Goal: Task Accomplishment & Management: Complete application form

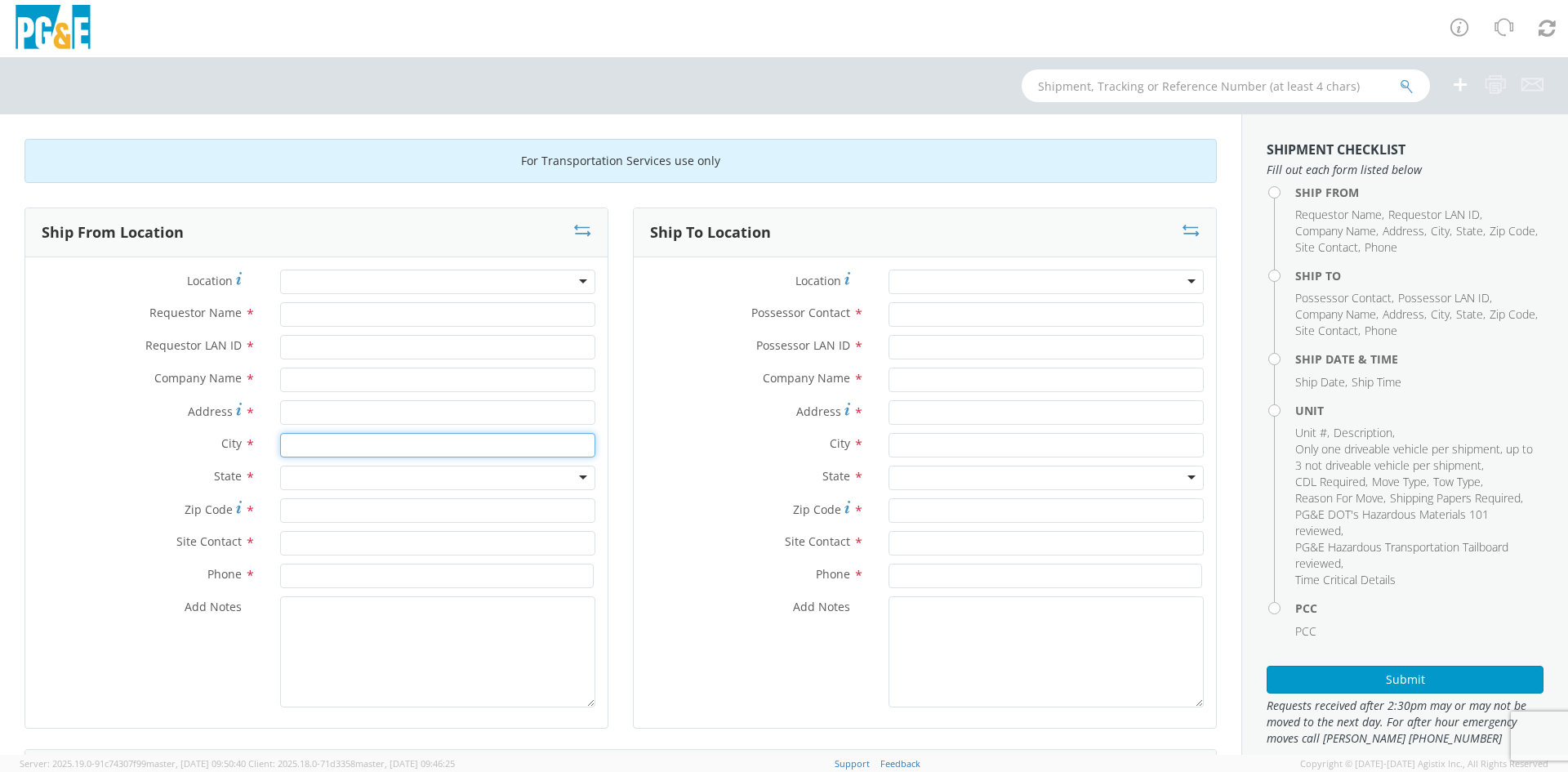
click at [335, 445] on input "text" at bounding box center [437, 445] width 316 height 24
type input "modesto"
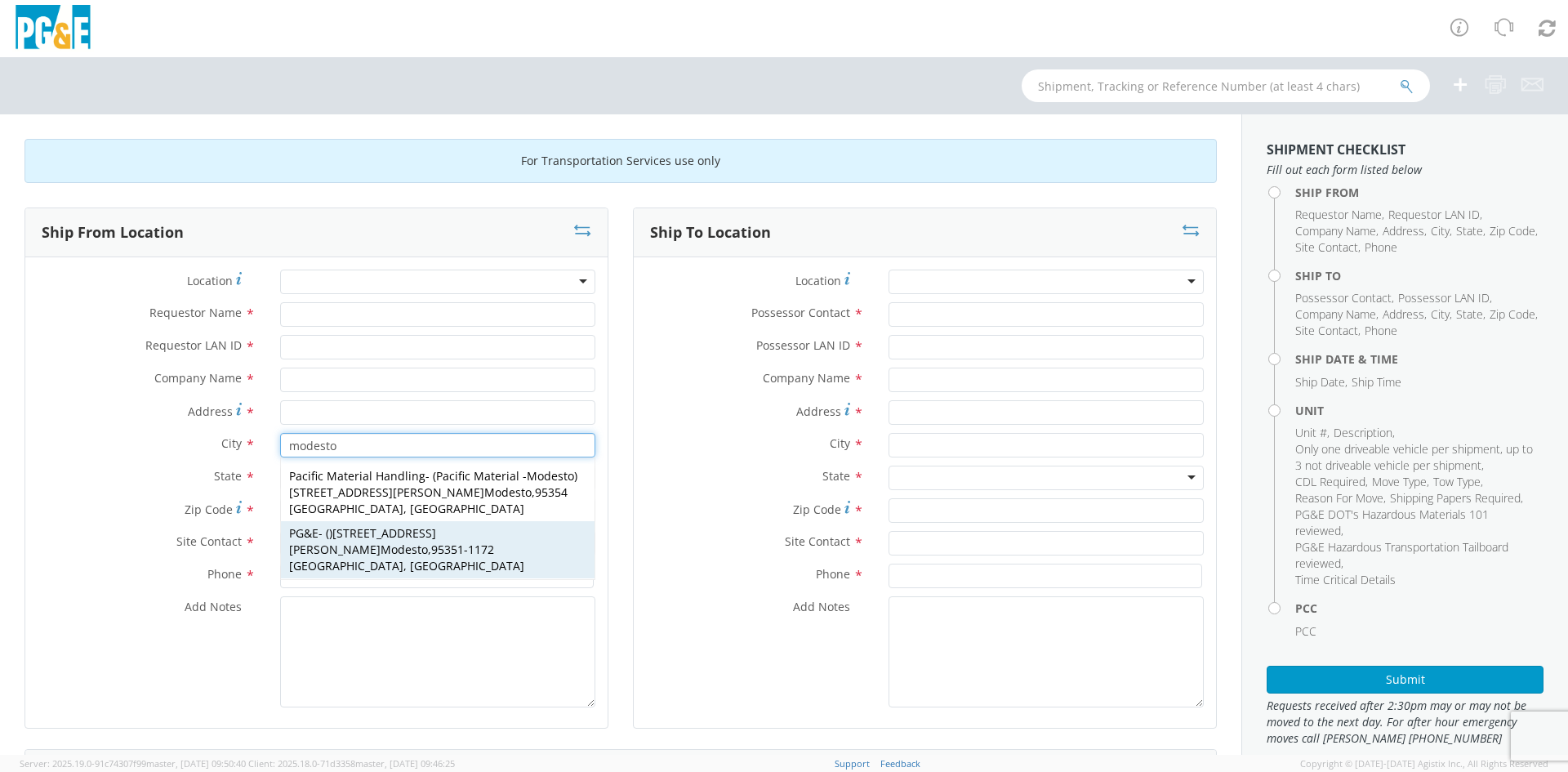
click at [427, 525] on div "PG&E - ( ) [STREET_ADDRESS][PERSON_NAME]" at bounding box center [437, 550] width 314 height 57
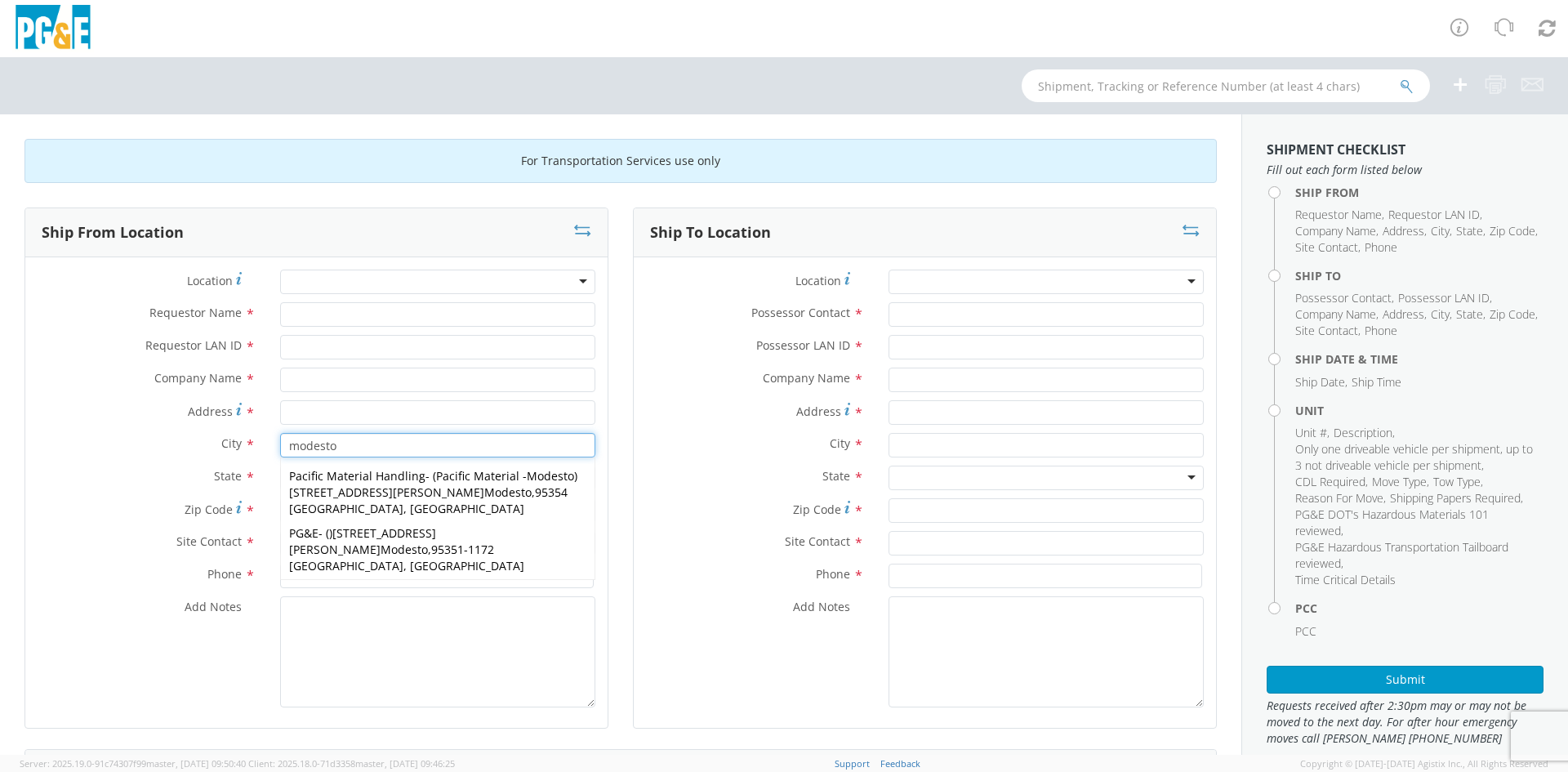
type input "PG&E"
type input "[STREET_ADDRESS][PERSON_NAME]"
type input "Modesto"
type input "95351-1172"
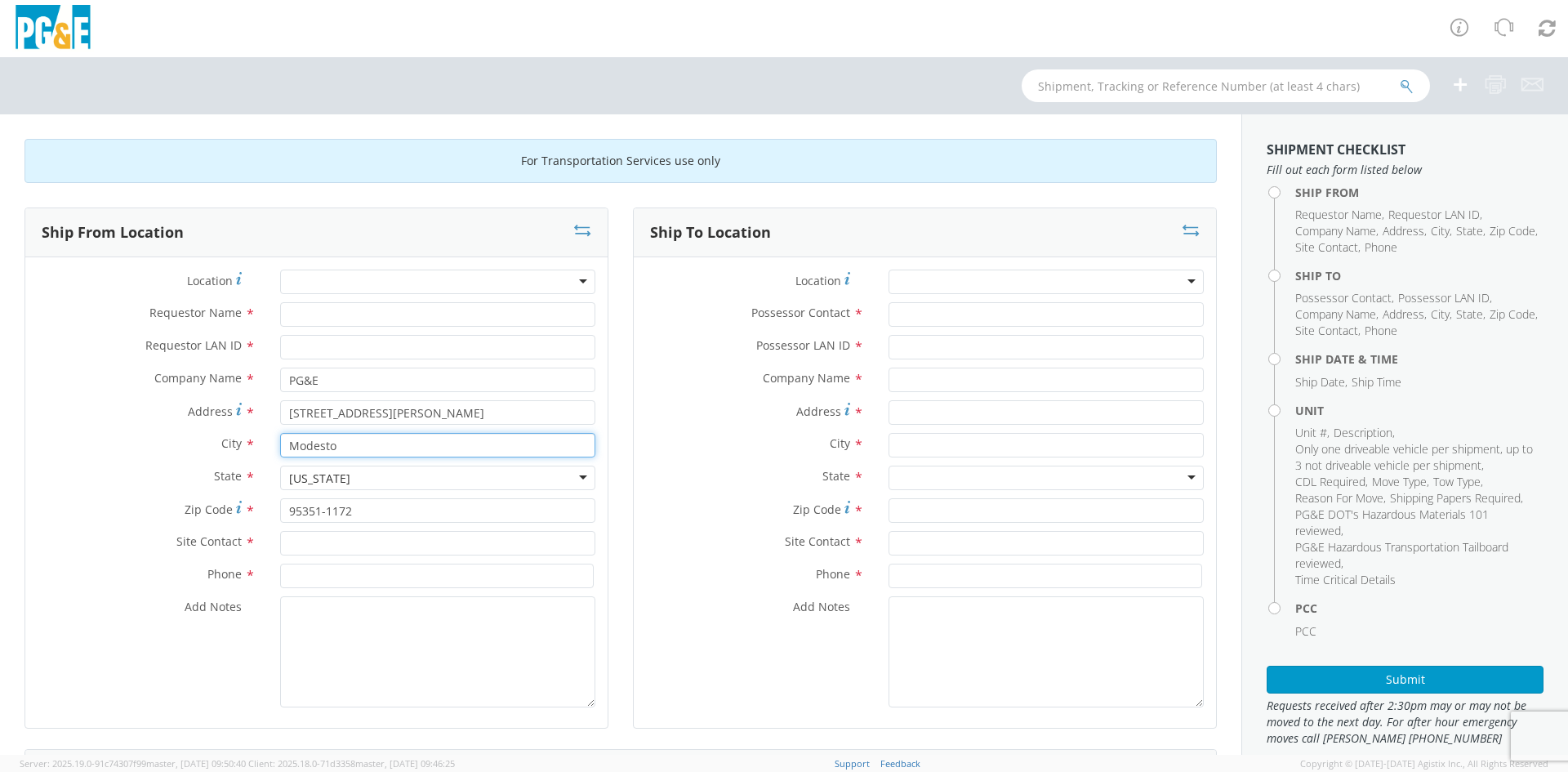
type input "Modesto"
click at [325, 306] on input "Requestor Name *" at bounding box center [437, 315] width 316 height 24
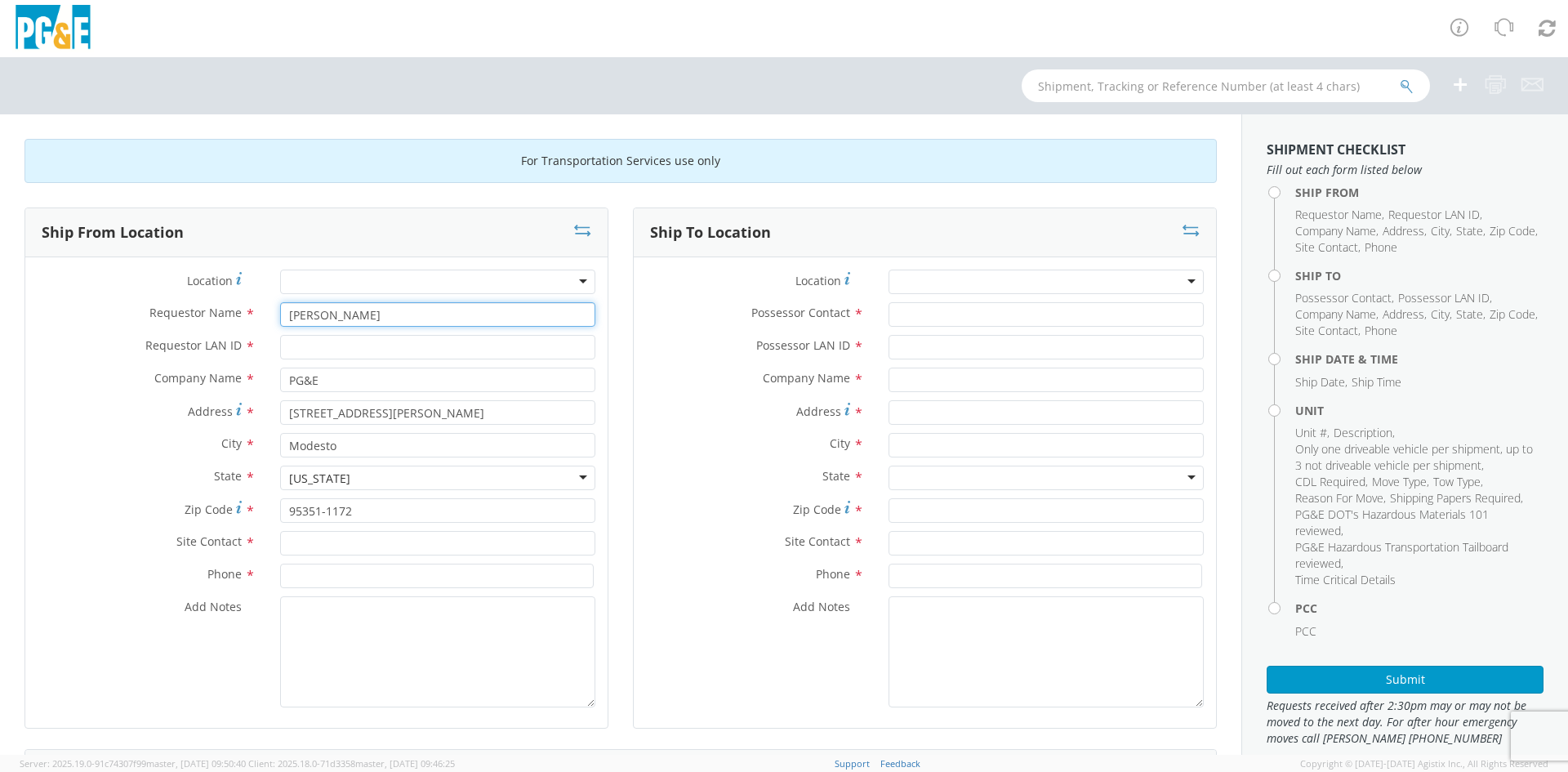
type input "[PERSON_NAME]"
type input "BPR6"
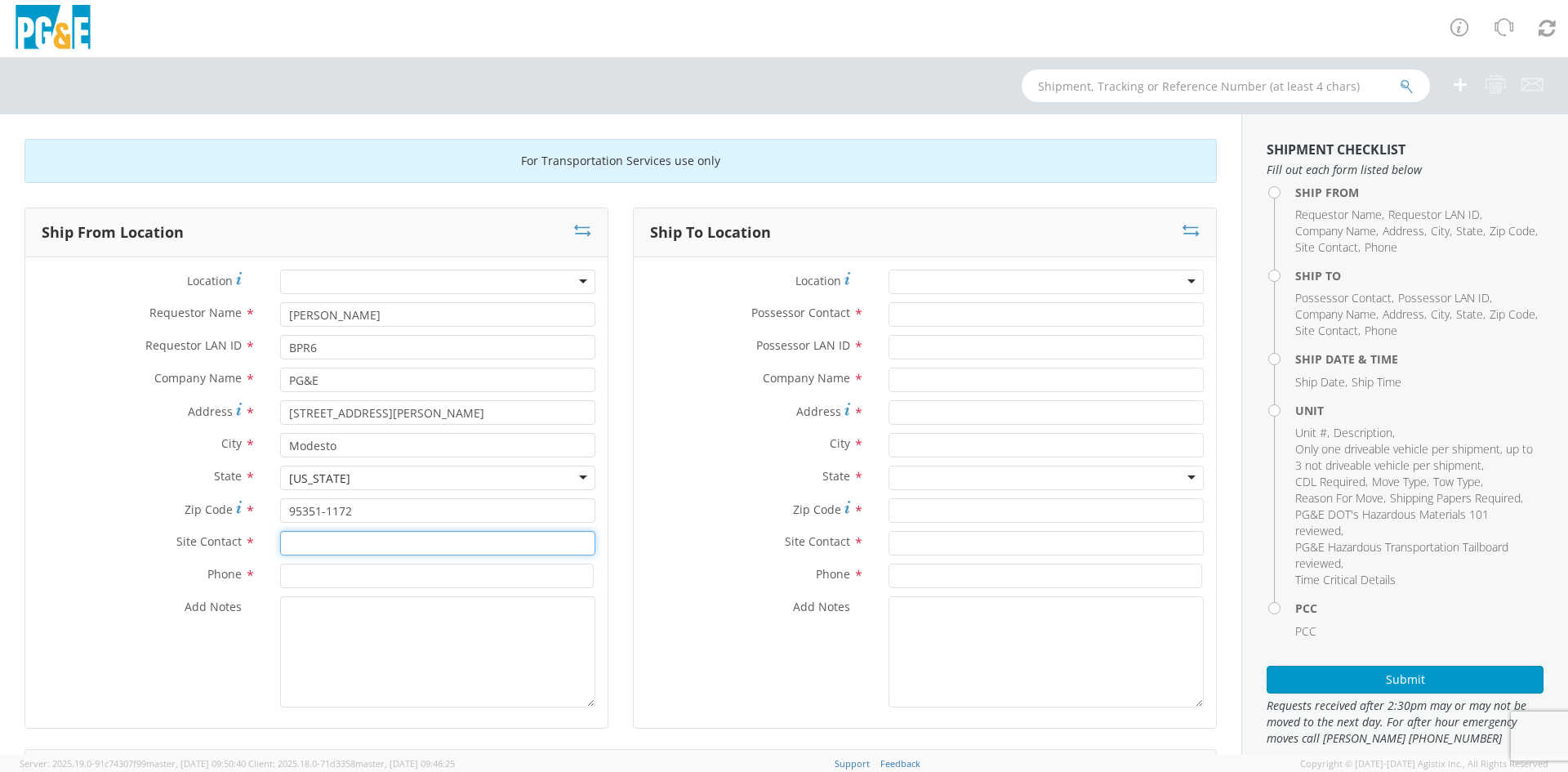
click at [353, 541] on input "text" at bounding box center [437, 543] width 316 height 24
type input "[PERSON_NAME]"
click at [313, 570] on input at bounding box center [436, 576] width 314 height 24
type input "5103254160"
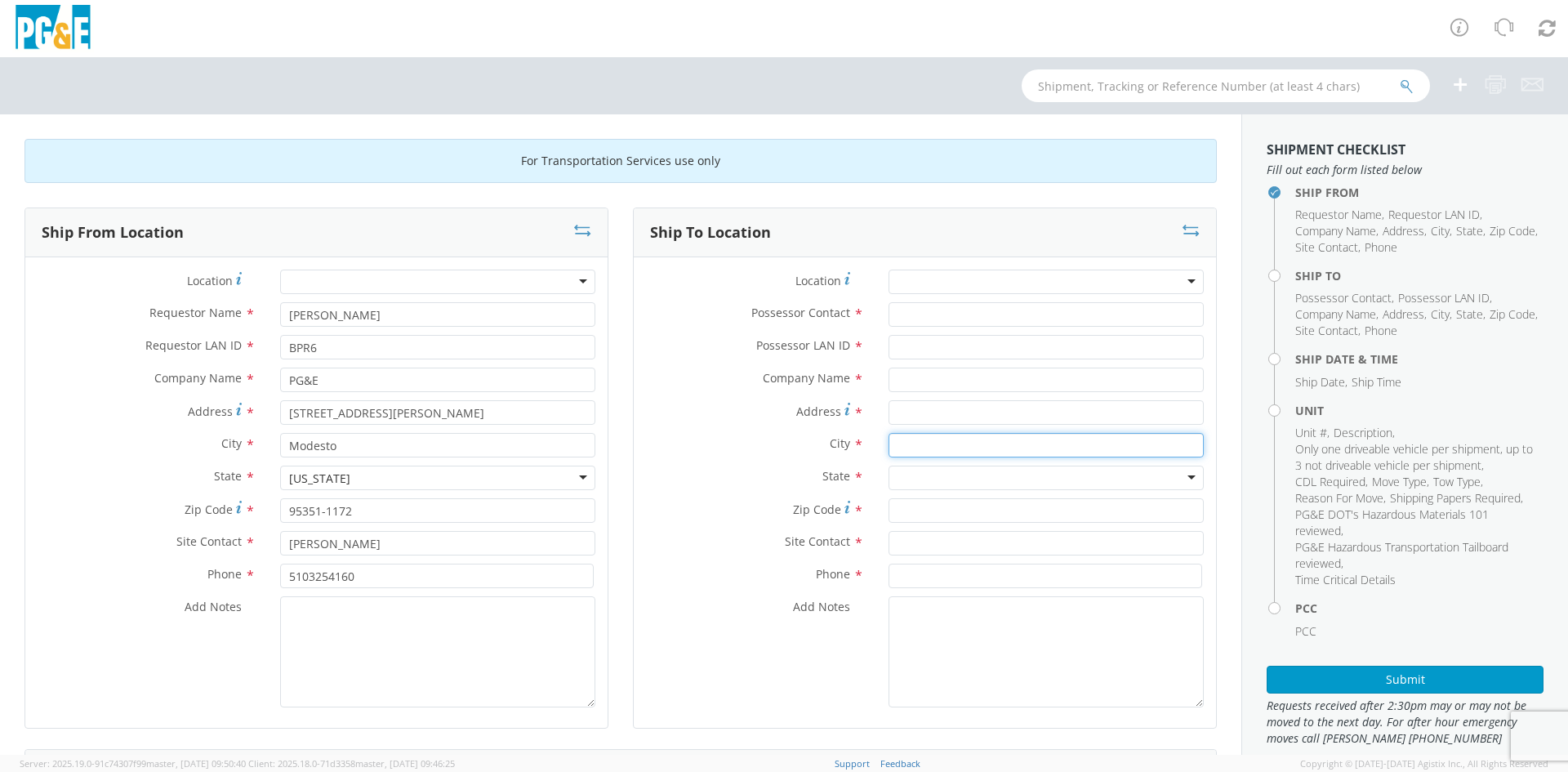
click at [899, 449] on input "text" at bounding box center [1046, 445] width 316 height 24
type input "los banos"
click at [1065, 474] on span "93635-4313 [GEOGRAPHIC_DATA], [GEOGRAPHIC_DATA]" at bounding box center [1015, 483] width 236 height 32
type input "PG&E"
type input "940 I St"
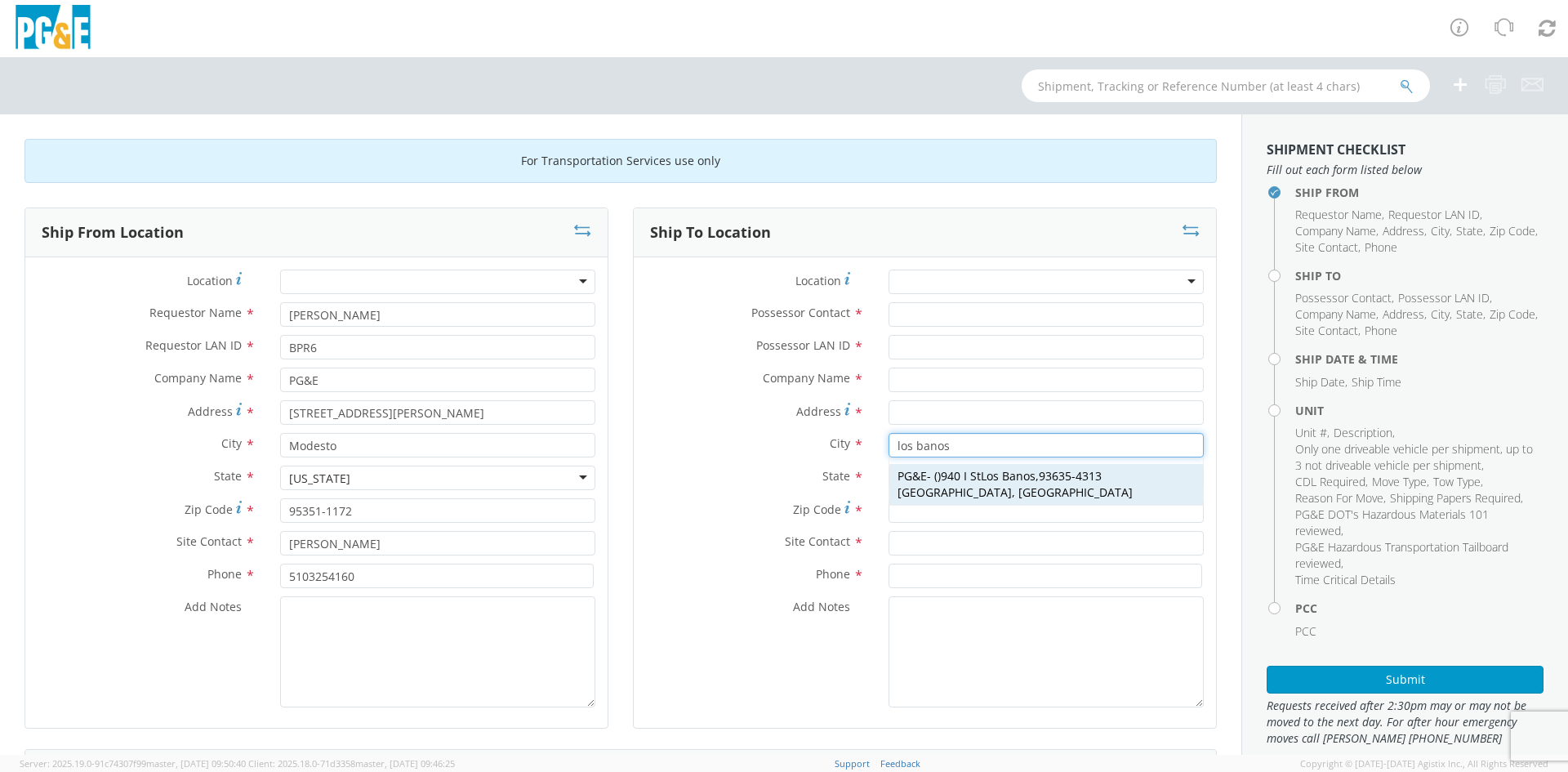
type input "Los Banos"
type input "93635-4313"
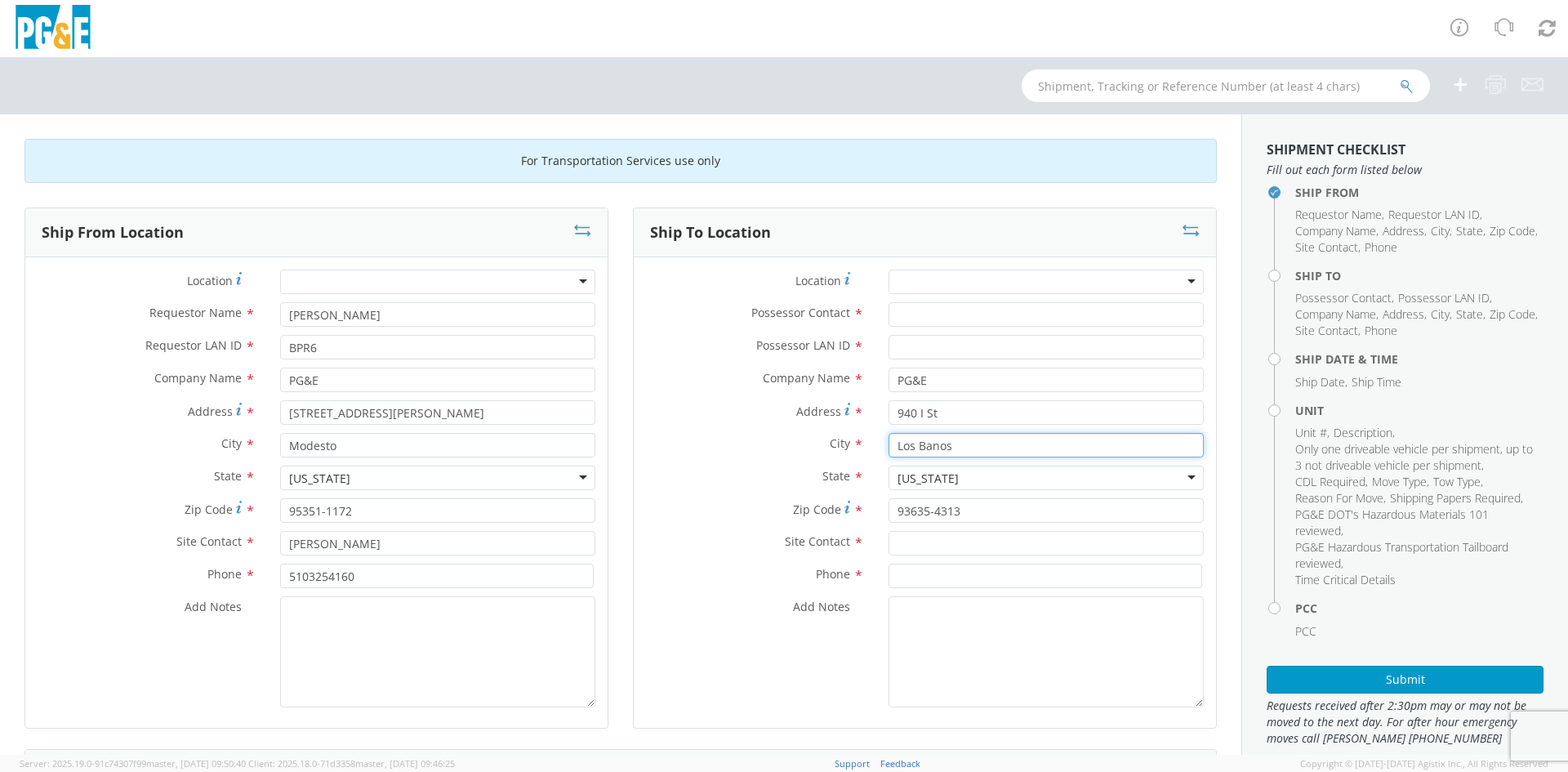
type input "Los Banos"
click at [914, 319] on input "Possessor Contact *" at bounding box center [1046, 315] width 316 height 24
type input "l"
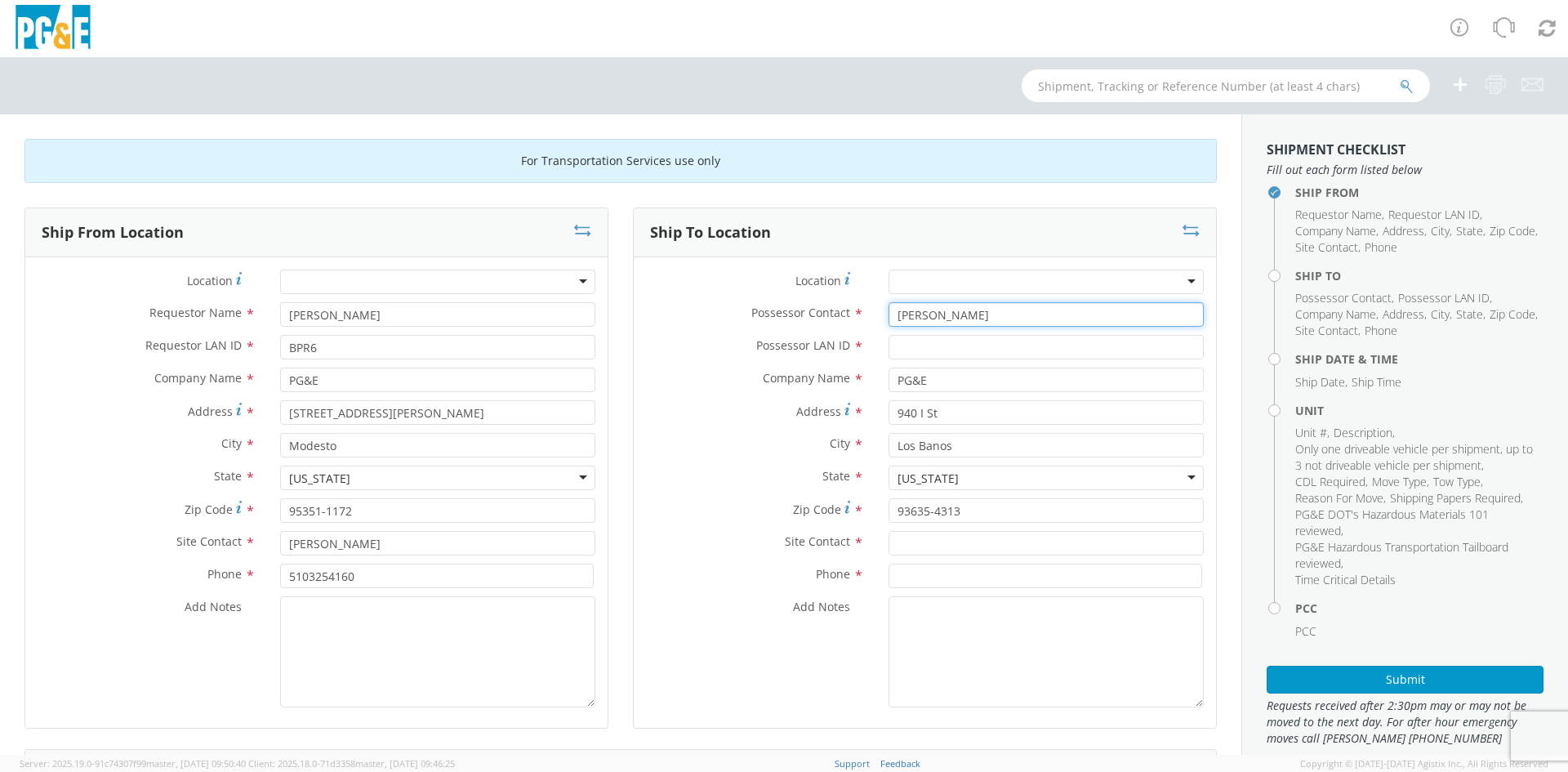
type input "[PERSON_NAME]"
click at [919, 343] on input "Possessor LAN ID *" at bounding box center [1046, 347] width 316 height 24
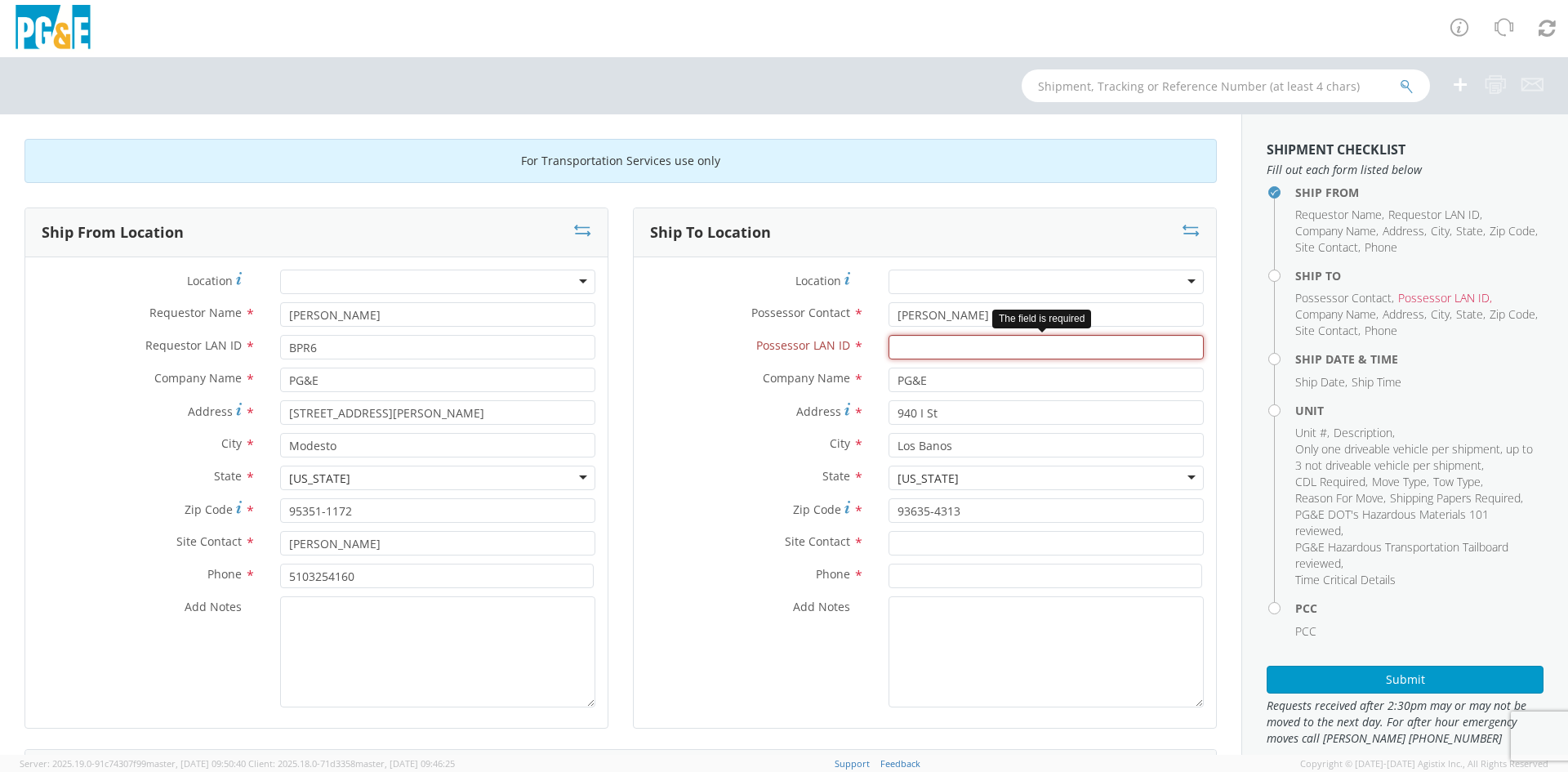
click at [929, 348] on input "Possessor LAN ID *" at bounding box center [1046, 347] width 316 height 24
type input "LPW5"
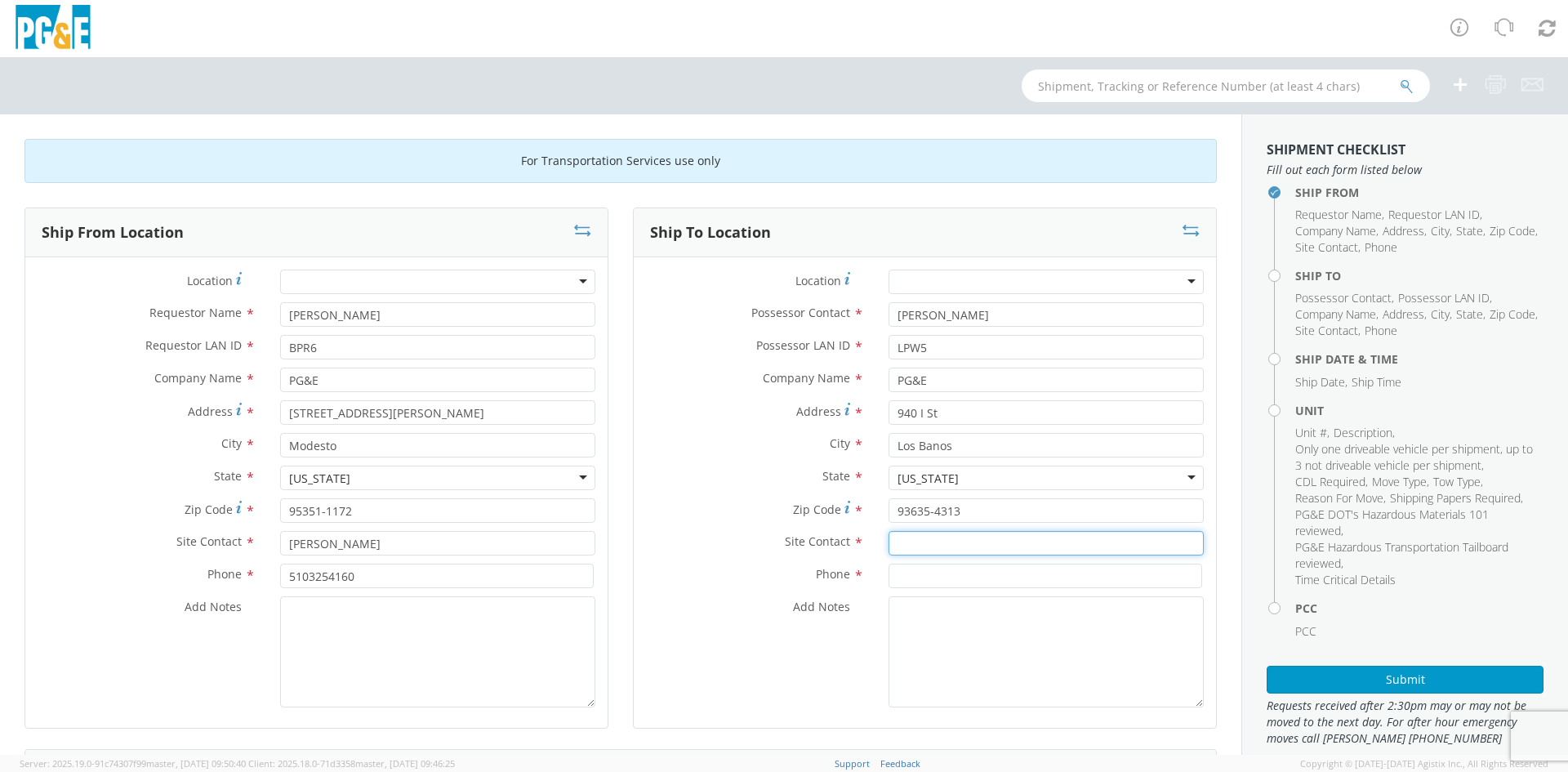
click at [908, 551] on input "text" at bounding box center [1046, 543] width 316 height 24
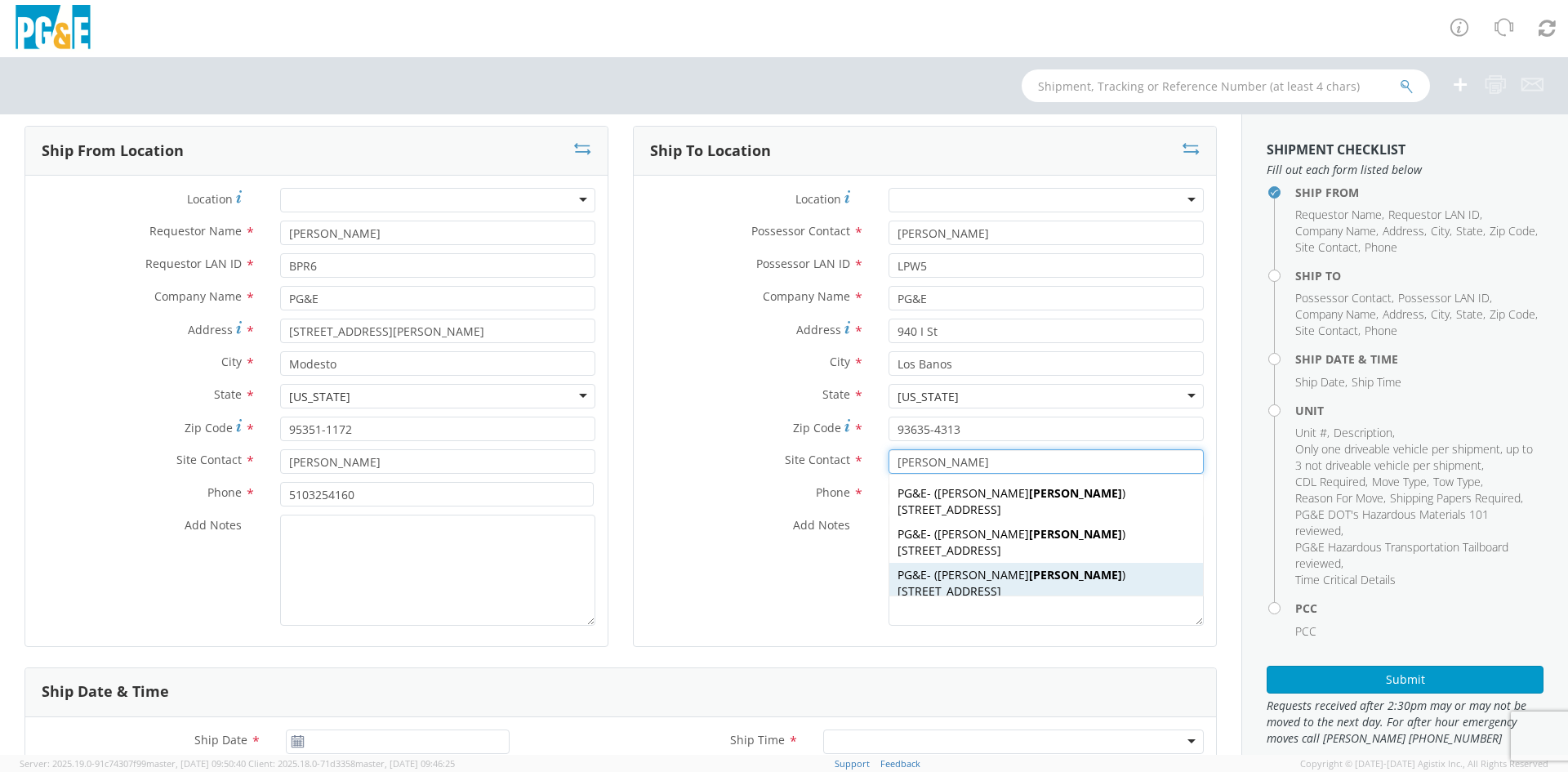
scroll to position [163, 0]
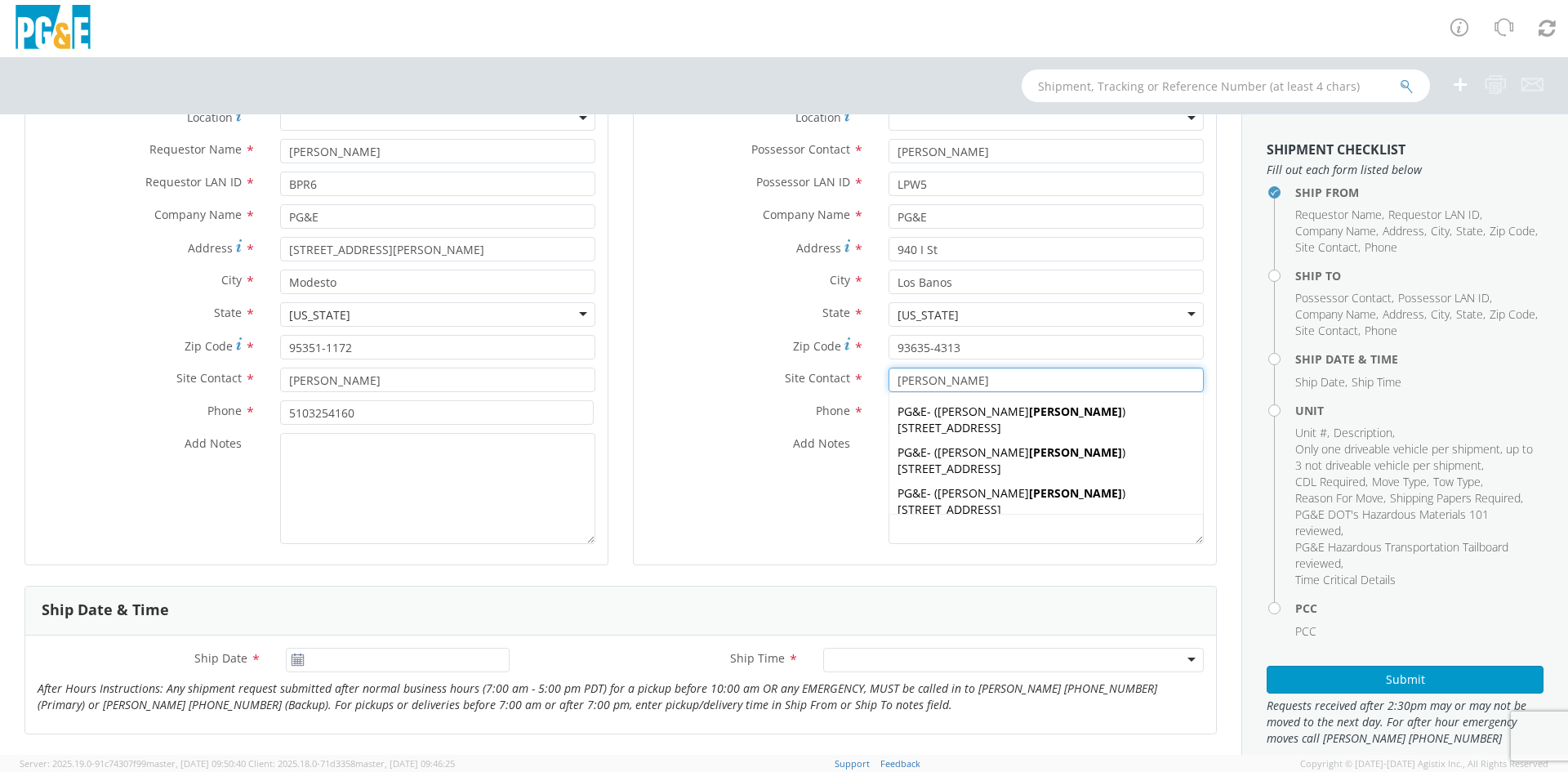
type input "[PERSON_NAME]"
click at [854, 536] on div "Add Notes *" at bounding box center [925, 489] width 582 height 111
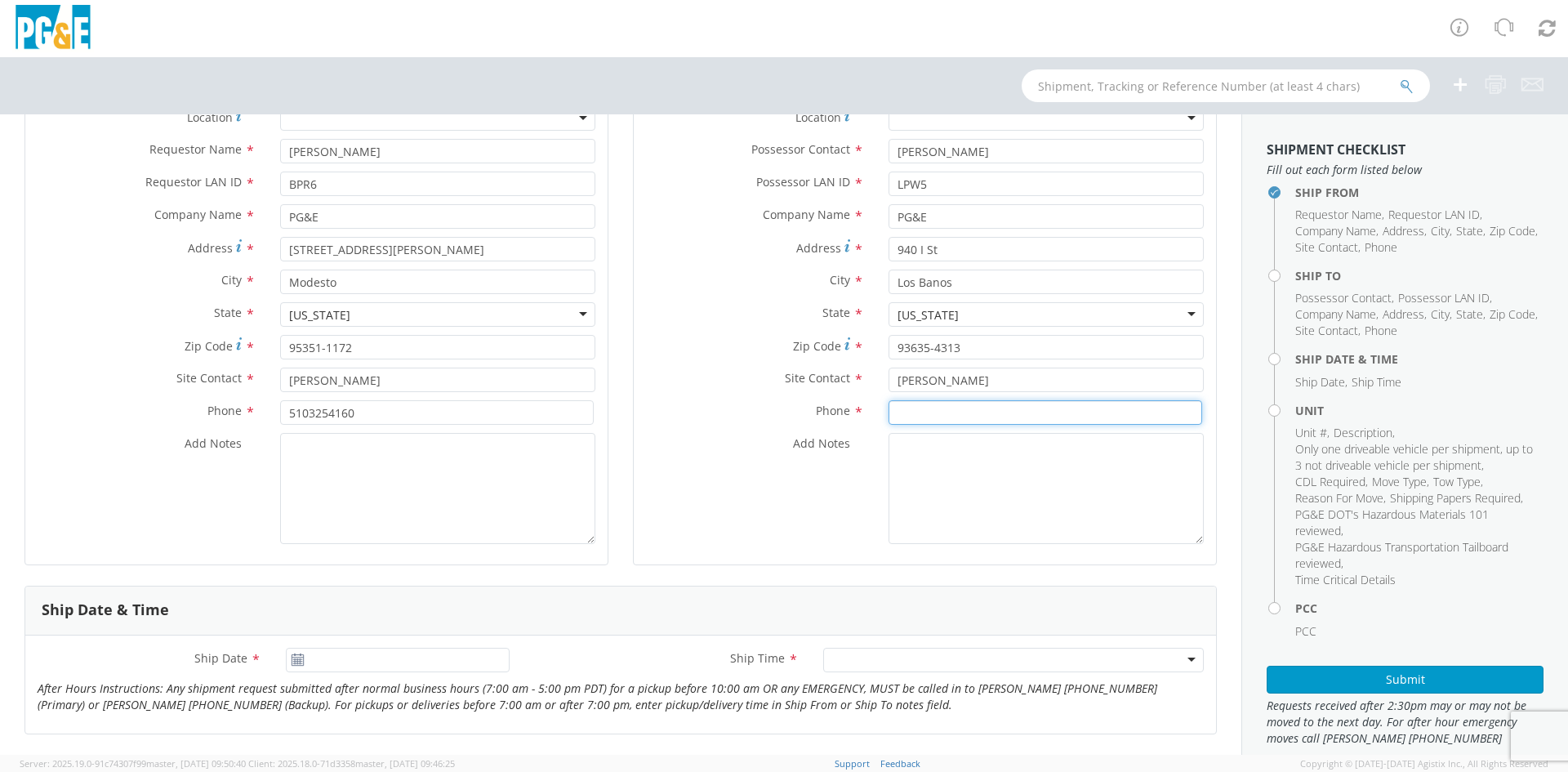
click at [929, 414] on input at bounding box center [1045, 412] width 314 height 24
click at [1005, 416] on input at bounding box center [1045, 412] width 314 height 24
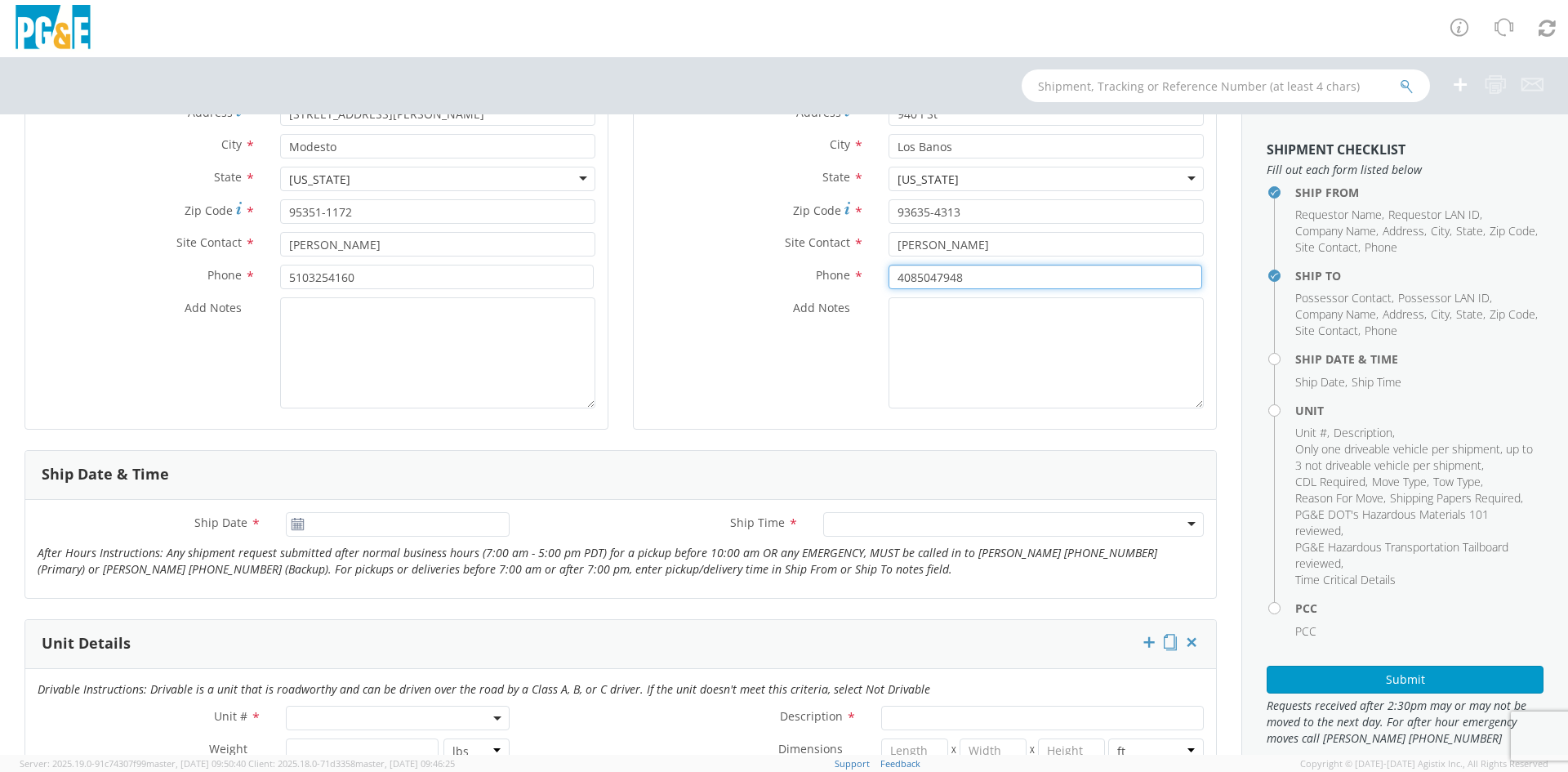
scroll to position [327, 0]
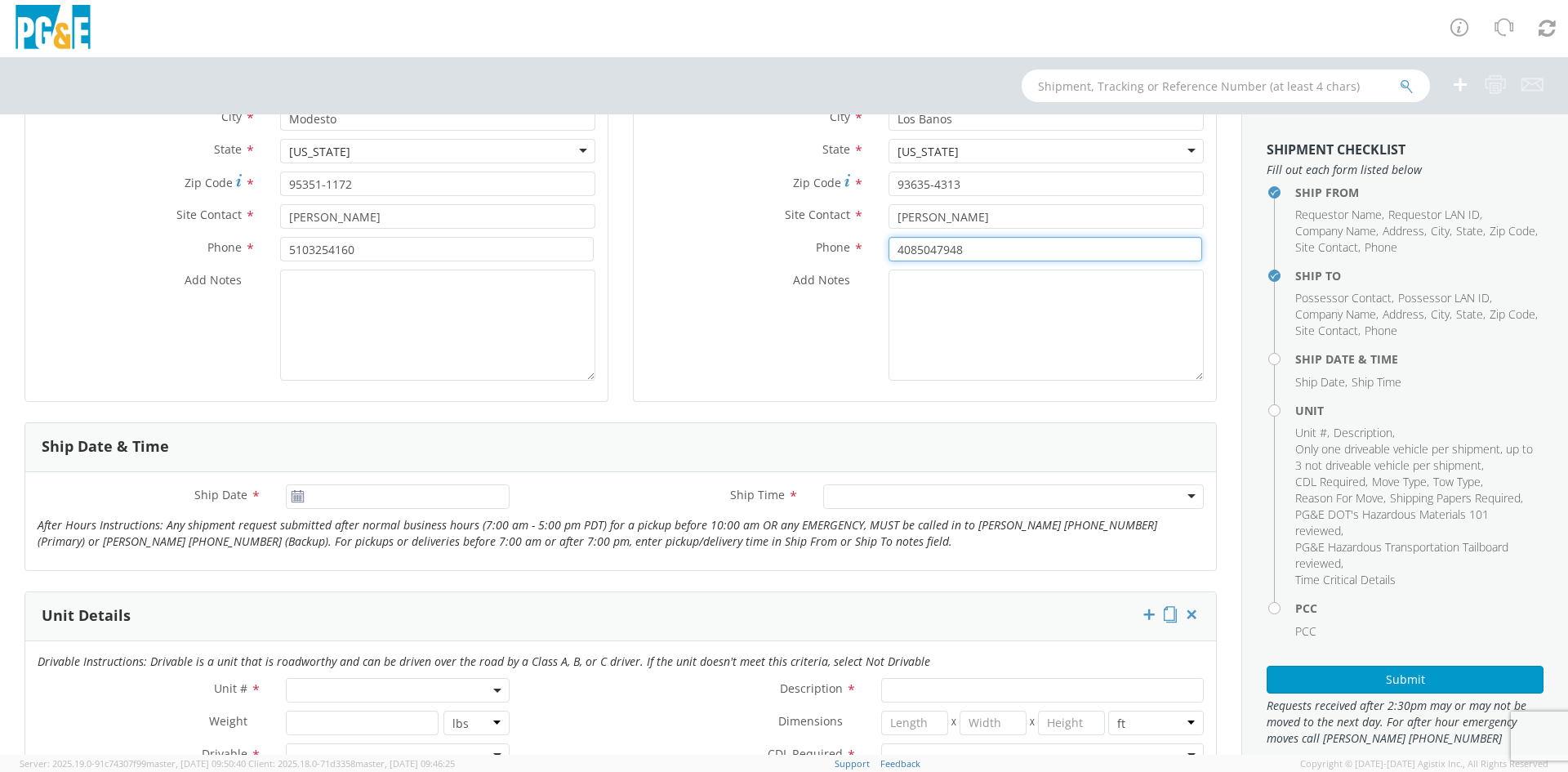
type input "4085047948"
click at [293, 496] on icon at bounding box center [298, 496] width 14 height 13
type input "09/16/2025"
click at [338, 498] on input "09/16/2025" at bounding box center [397, 496] width 223 height 24
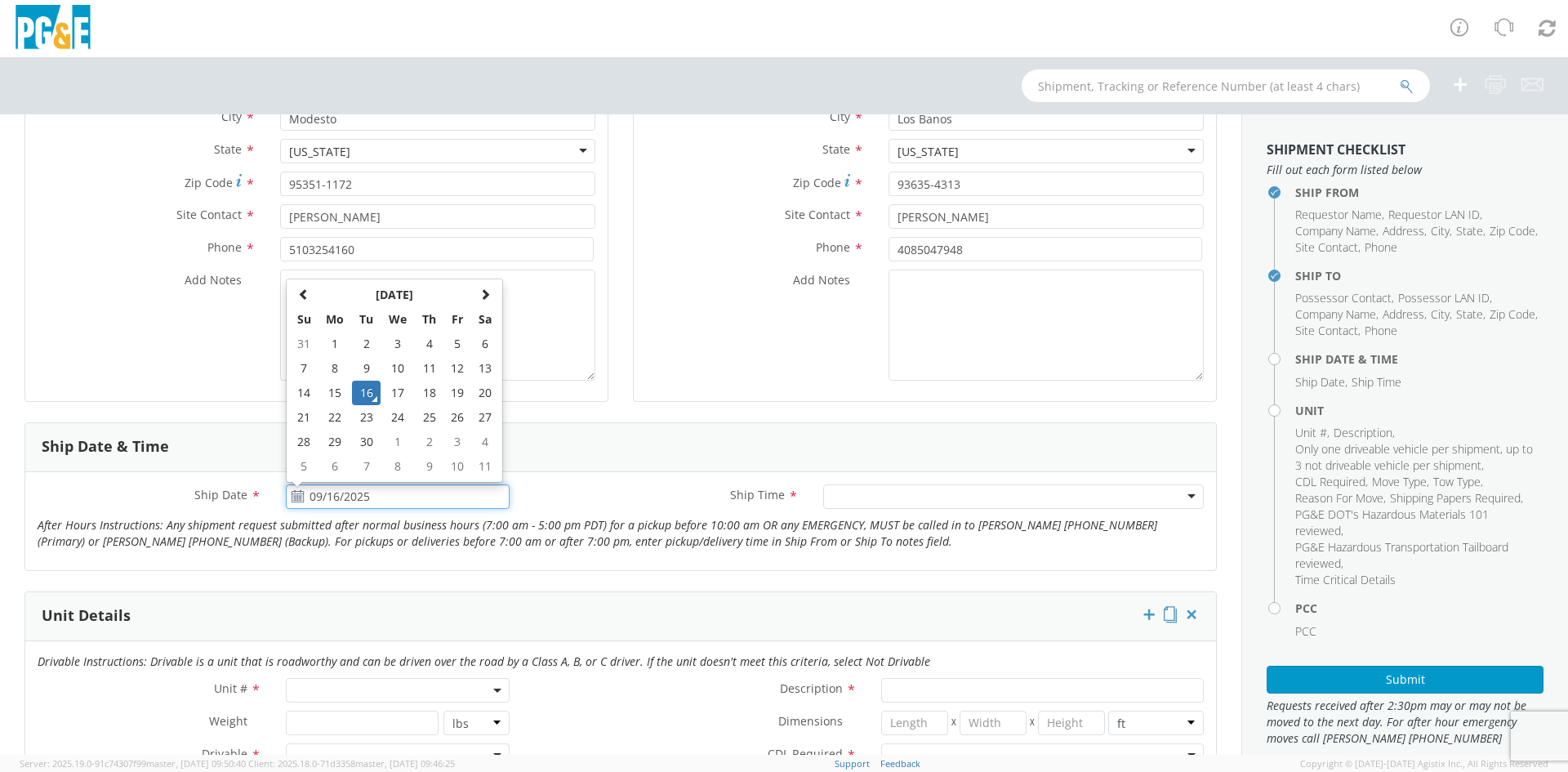
click at [359, 389] on td "16" at bounding box center [366, 393] width 29 height 24
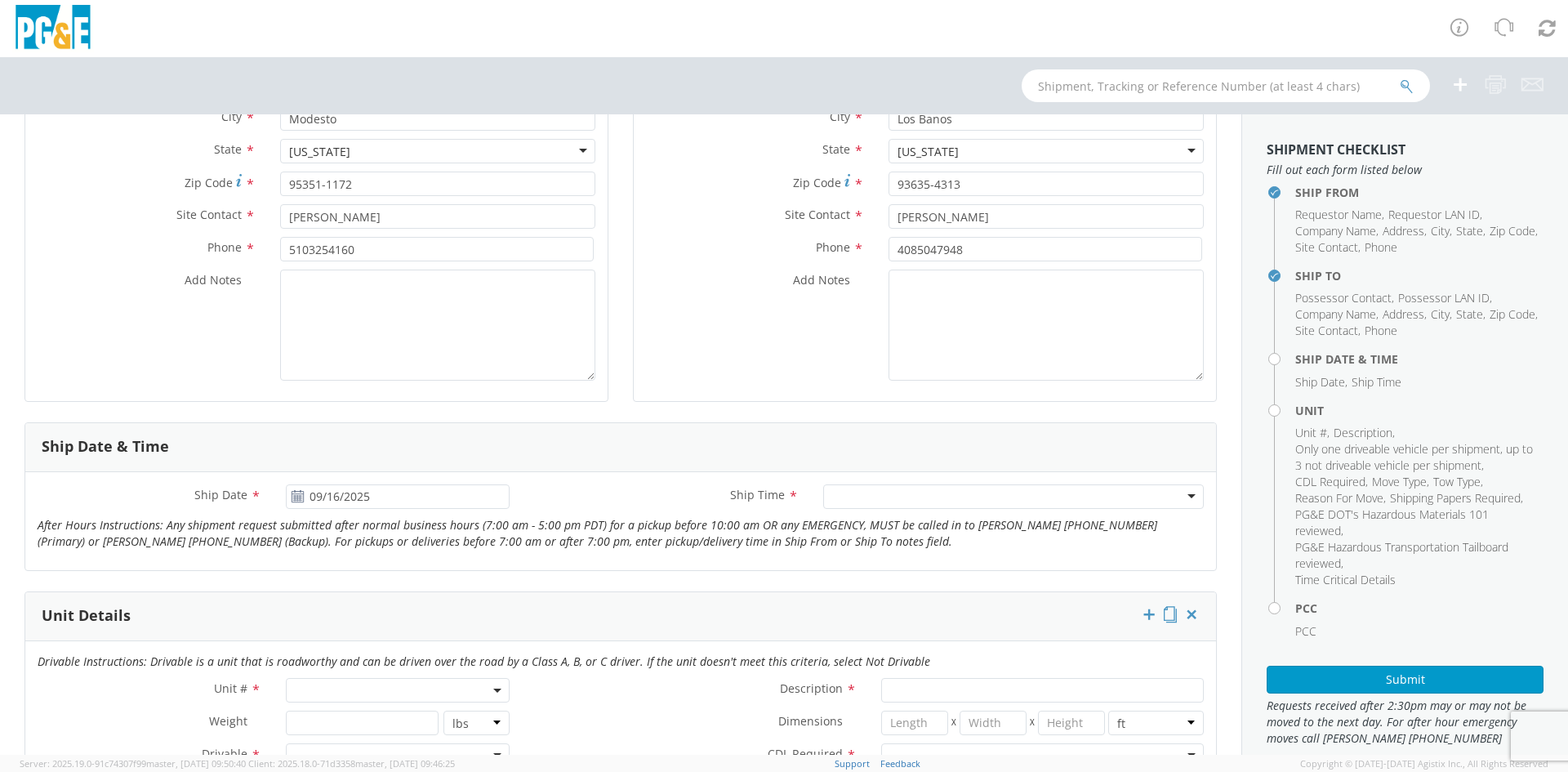
click at [957, 496] on div at bounding box center [1013, 496] width 381 height 24
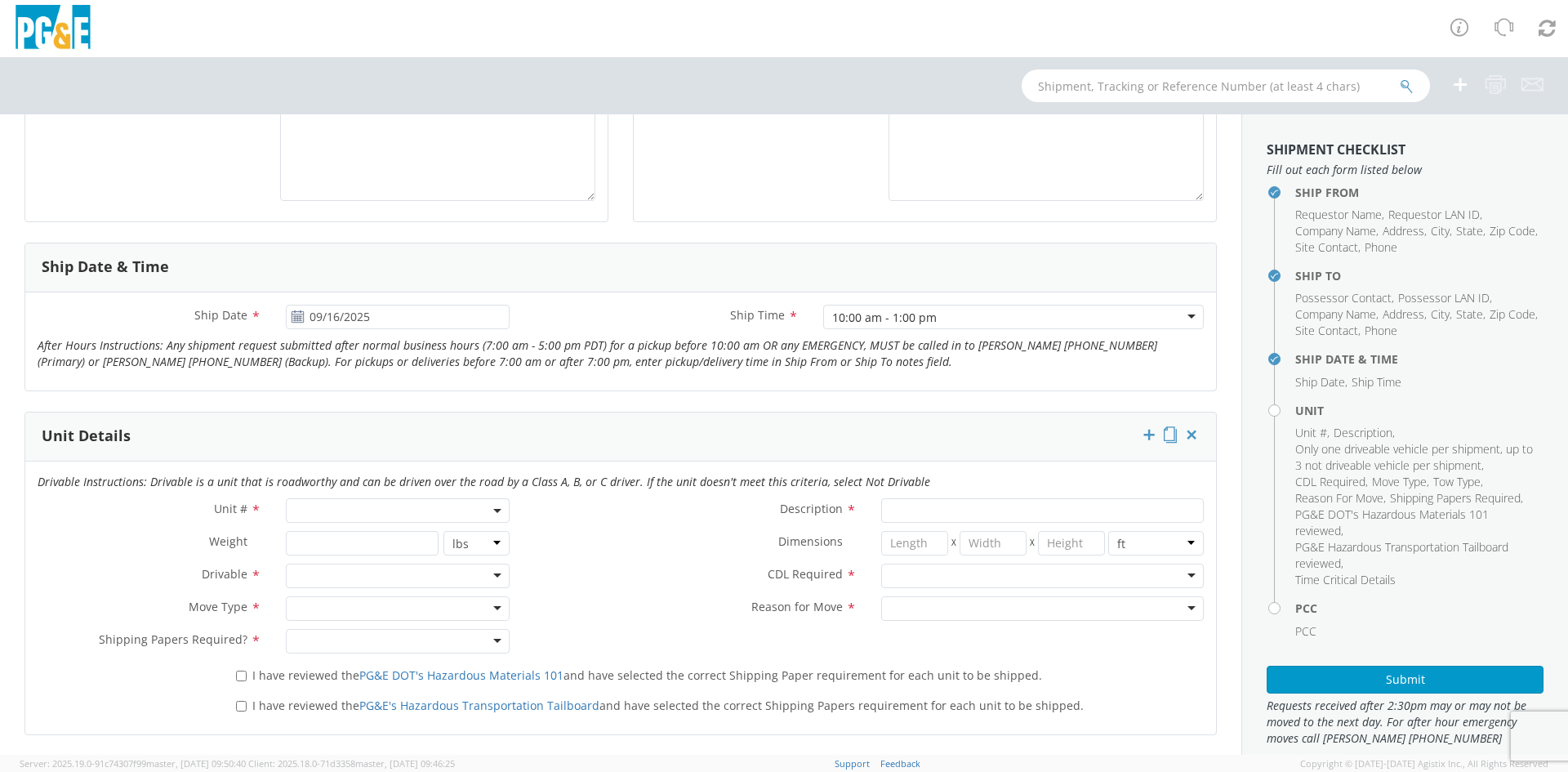
scroll to position [572, 0]
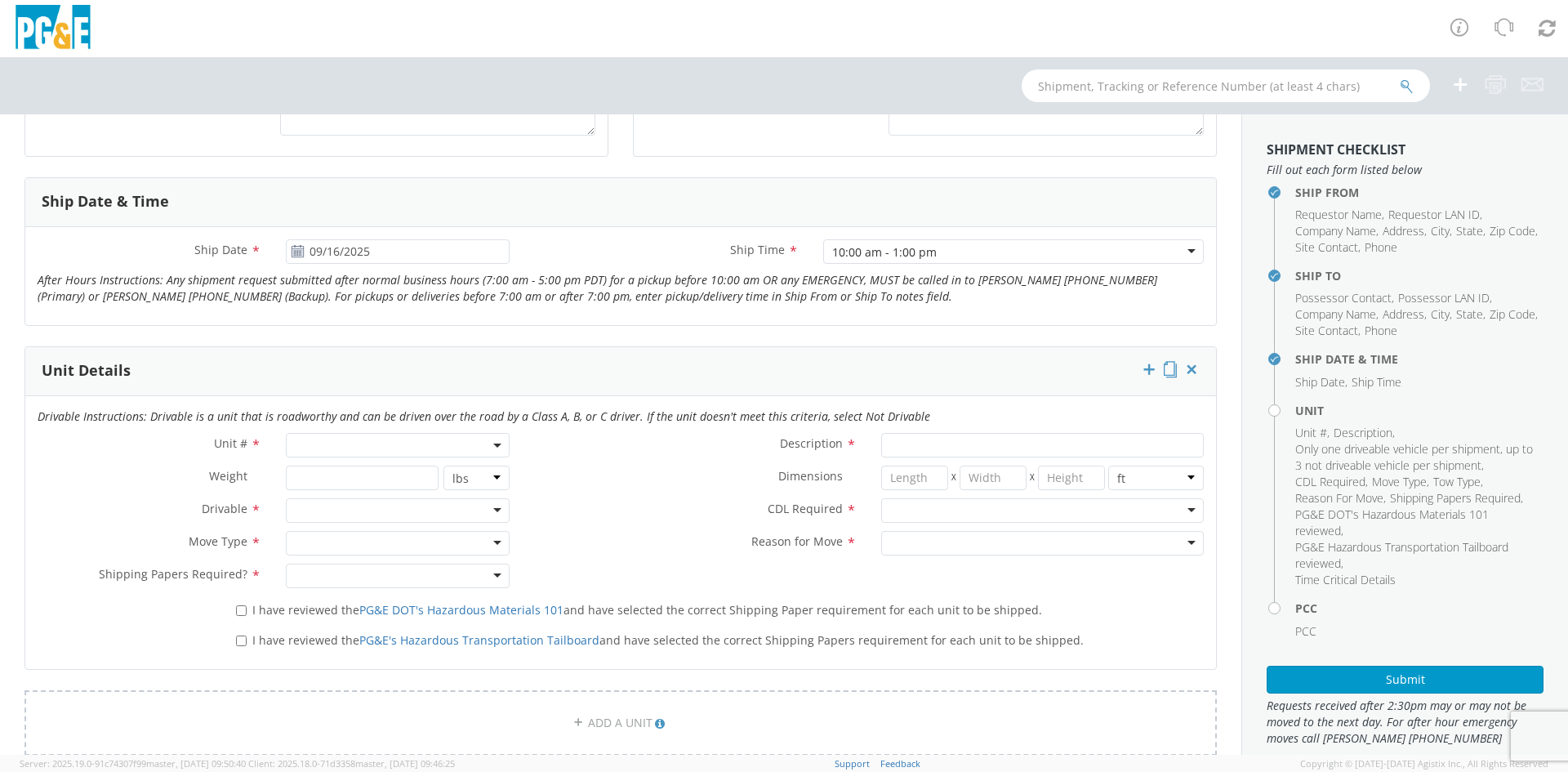
click at [455, 445] on span at bounding box center [397, 445] width 223 height 24
click at [432, 468] on input "search" at bounding box center [396, 472] width 213 height 24
type input "b"
type input "B33494"
type input "TRUCK; SERVICE VEH UTILITY 1T 4X4"
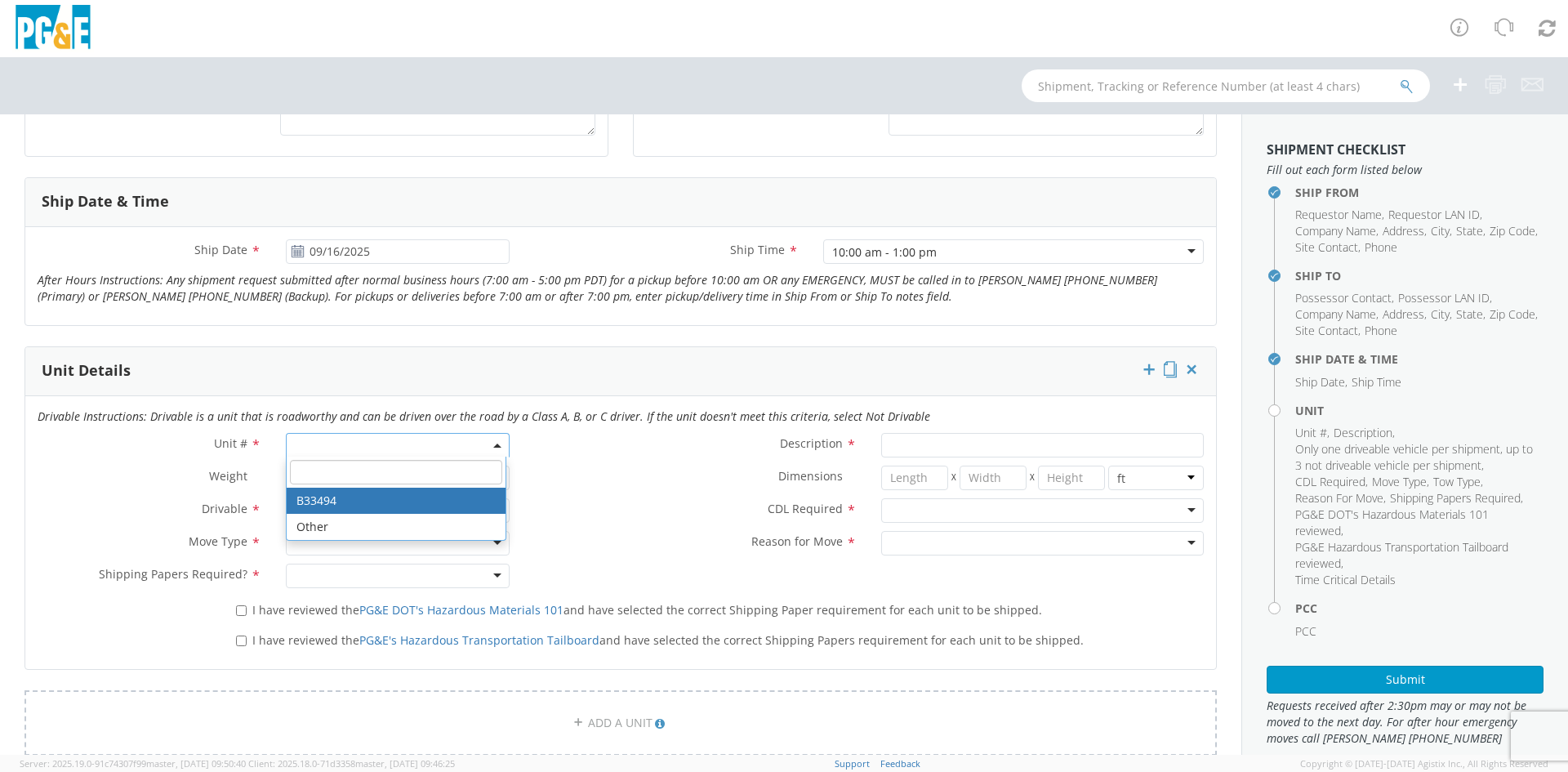
type input "11100"
select select "B33494"
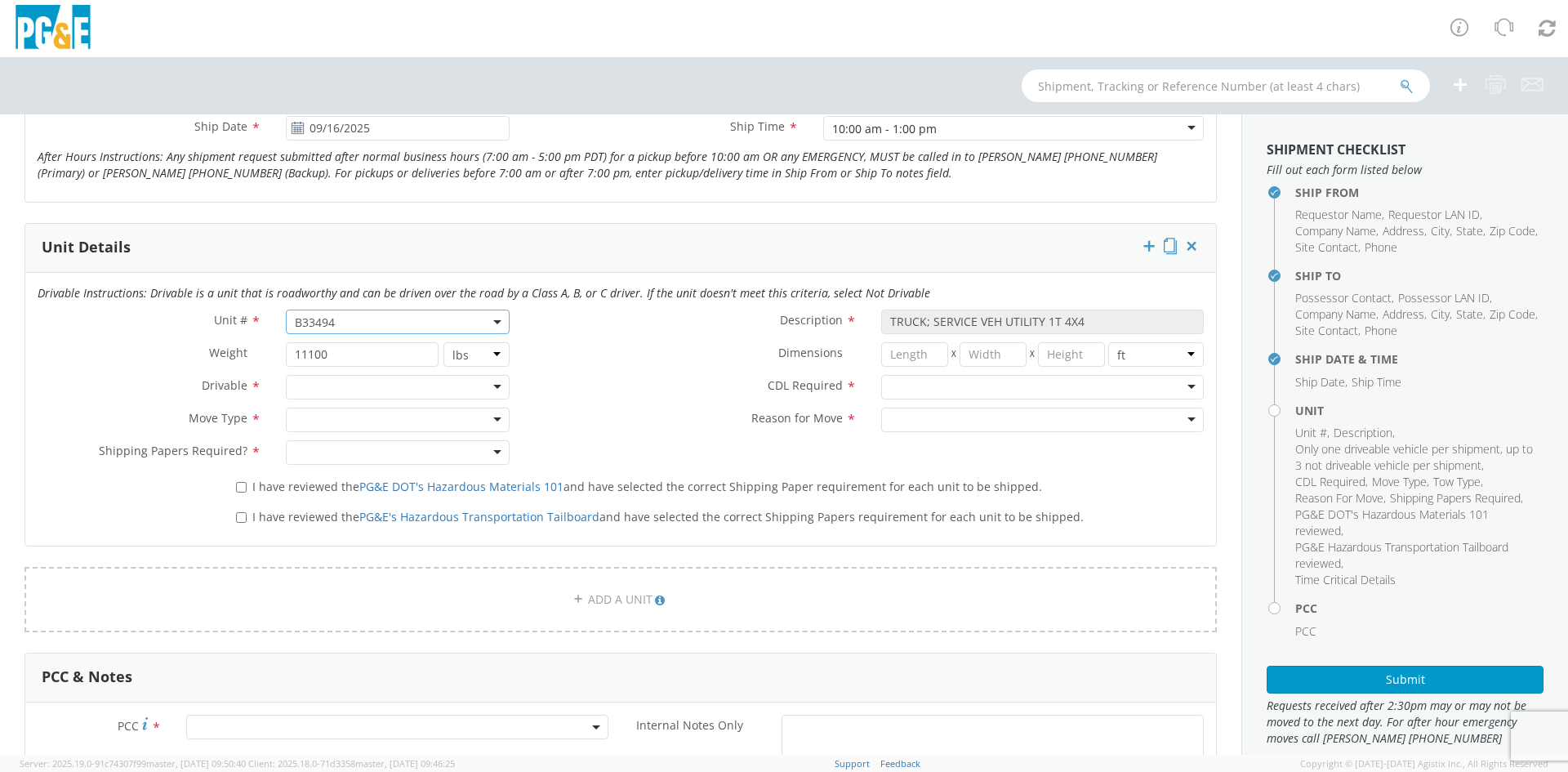
scroll to position [735, 0]
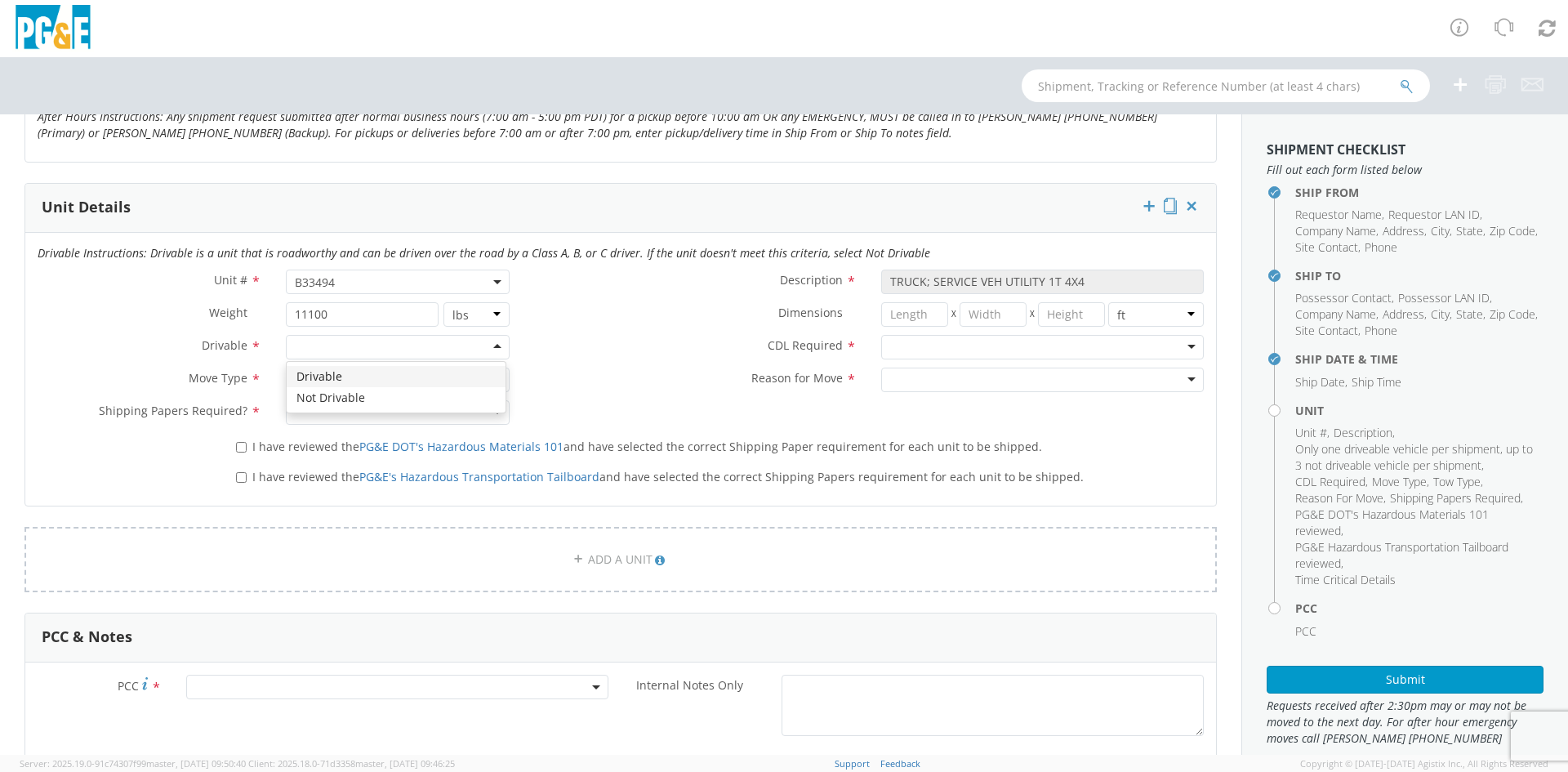
click at [387, 350] on div at bounding box center [397, 347] width 223 height 24
click at [359, 383] on div at bounding box center [397, 380] width 223 height 24
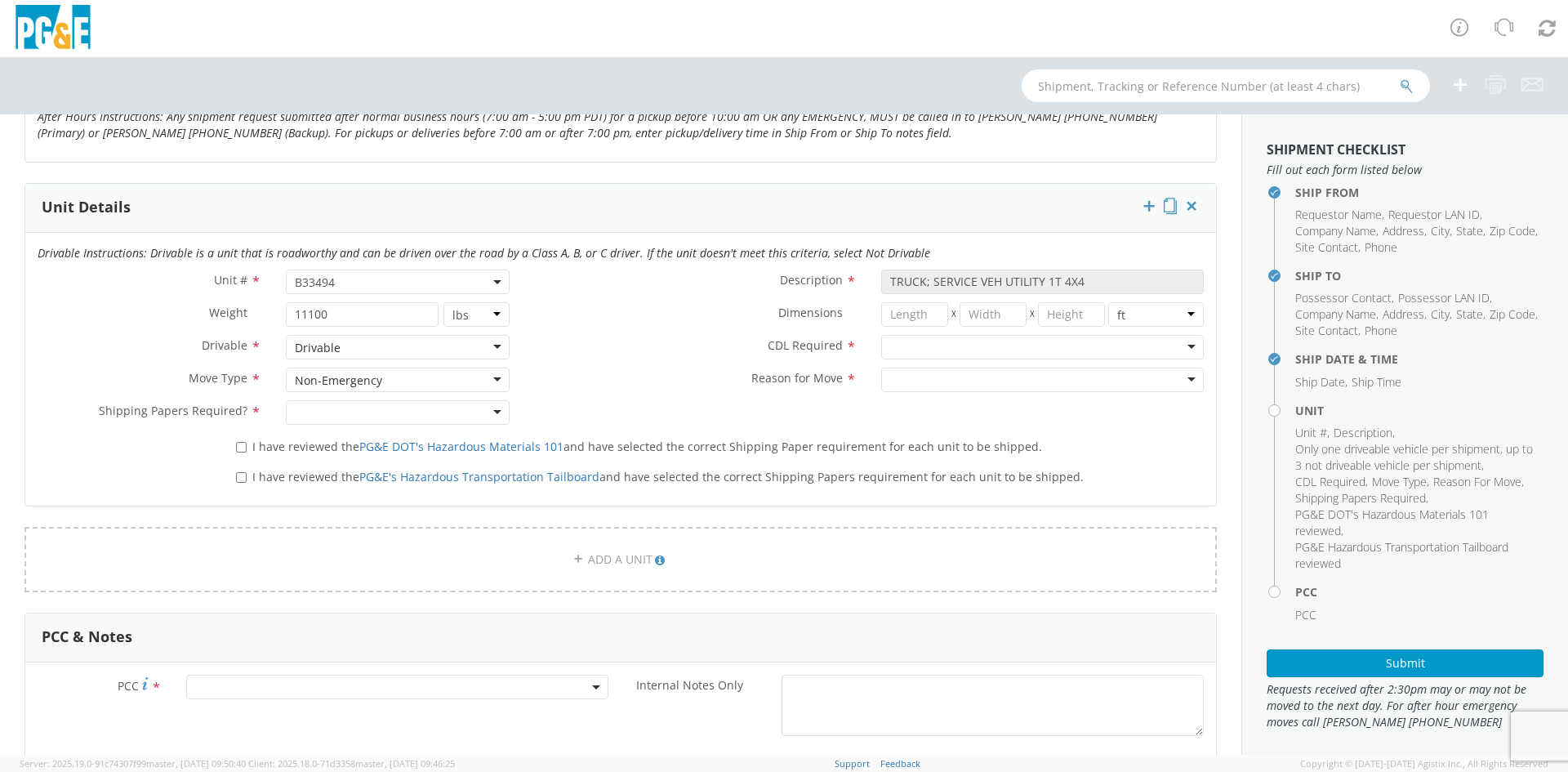
click at [349, 410] on div at bounding box center [397, 412] width 223 height 24
click at [966, 345] on div at bounding box center [1042, 347] width 322 height 24
click at [923, 380] on div at bounding box center [1042, 380] width 322 height 24
click at [236, 444] on input "I have reviewed the PG&E DOT's Hazardous Materials 101 and have selected the co…" at bounding box center [242, 447] width 10 height 10
checkbox input "true"
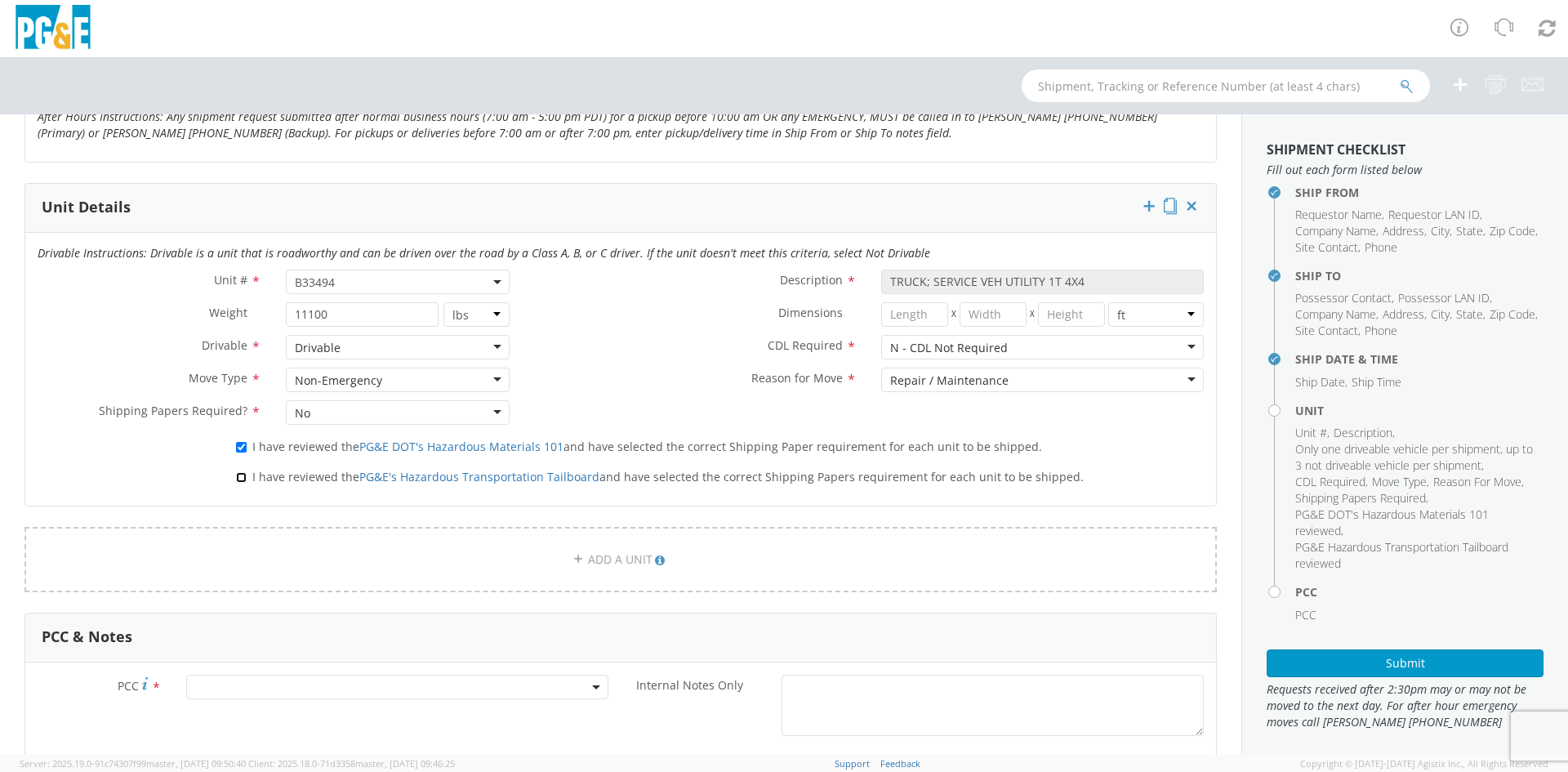
click at [238, 473] on input "I have reviewed the PG&E's Hazardous Transportation Tailboard and have selected…" at bounding box center [242, 477] width 10 height 10
checkbox input "true"
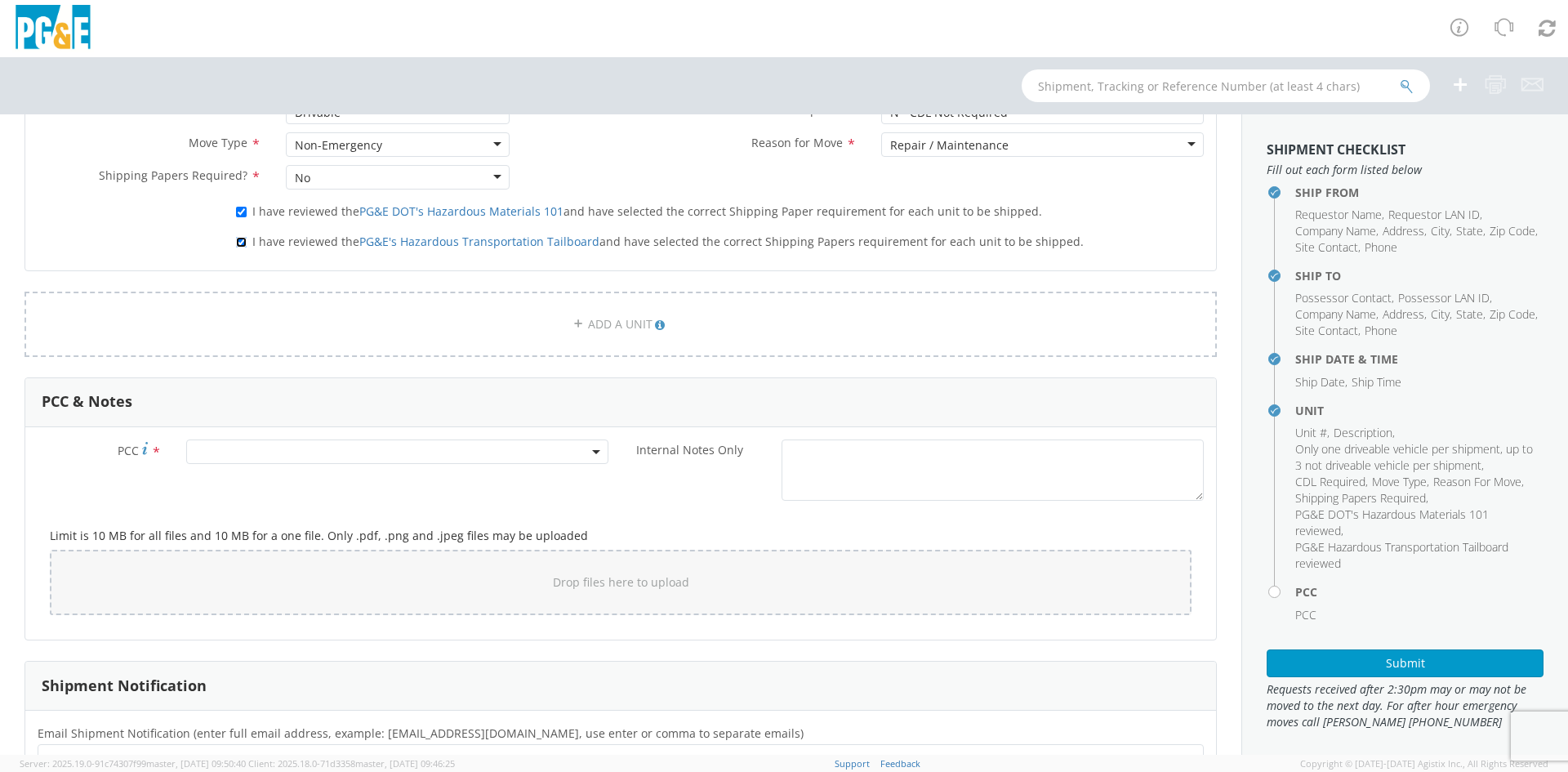
scroll to position [981, 0]
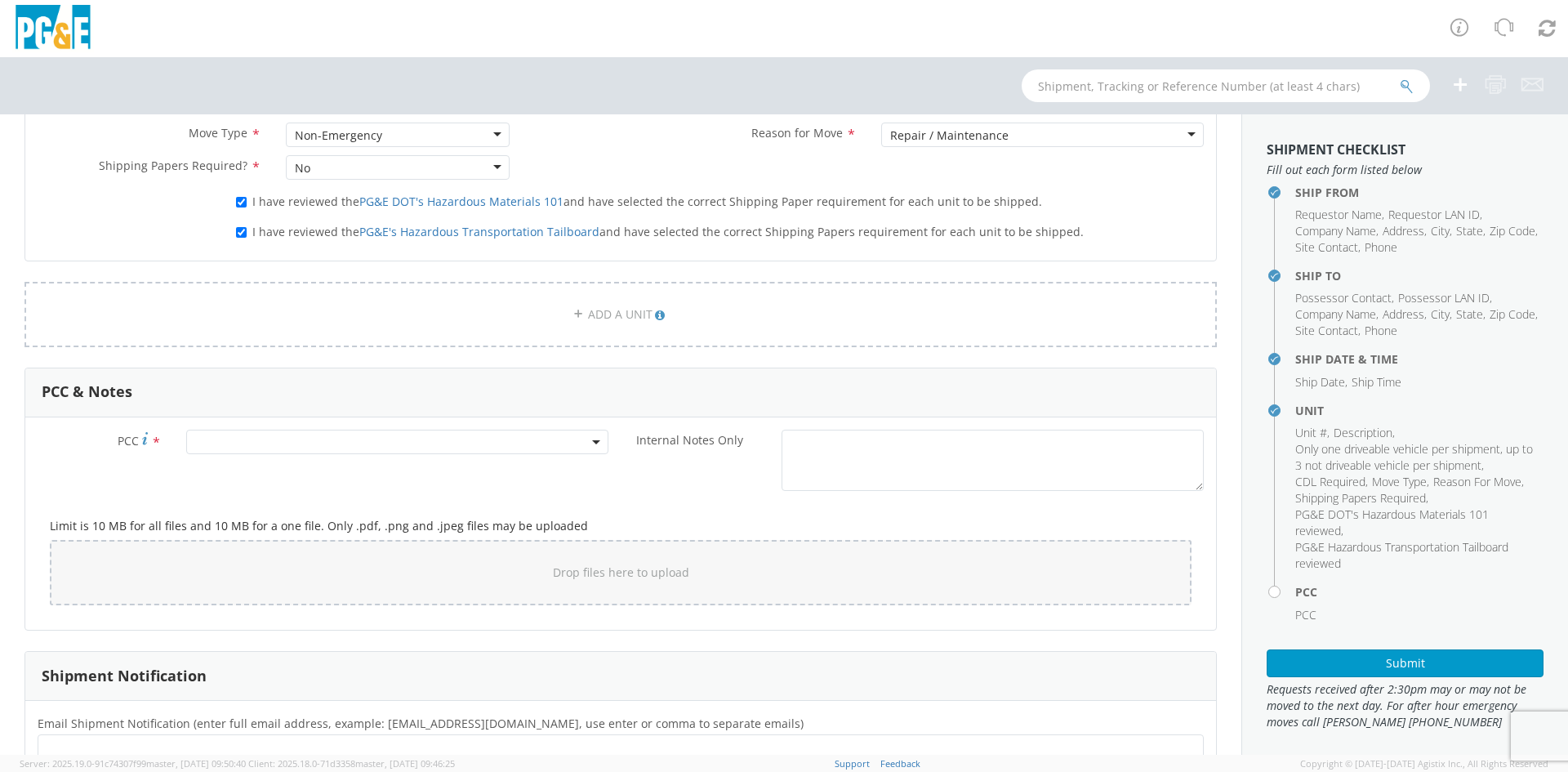
click at [222, 440] on span at bounding box center [397, 442] width 422 height 24
click at [243, 468] on input "number" at bounding box center [395, 469] width 409 height 24
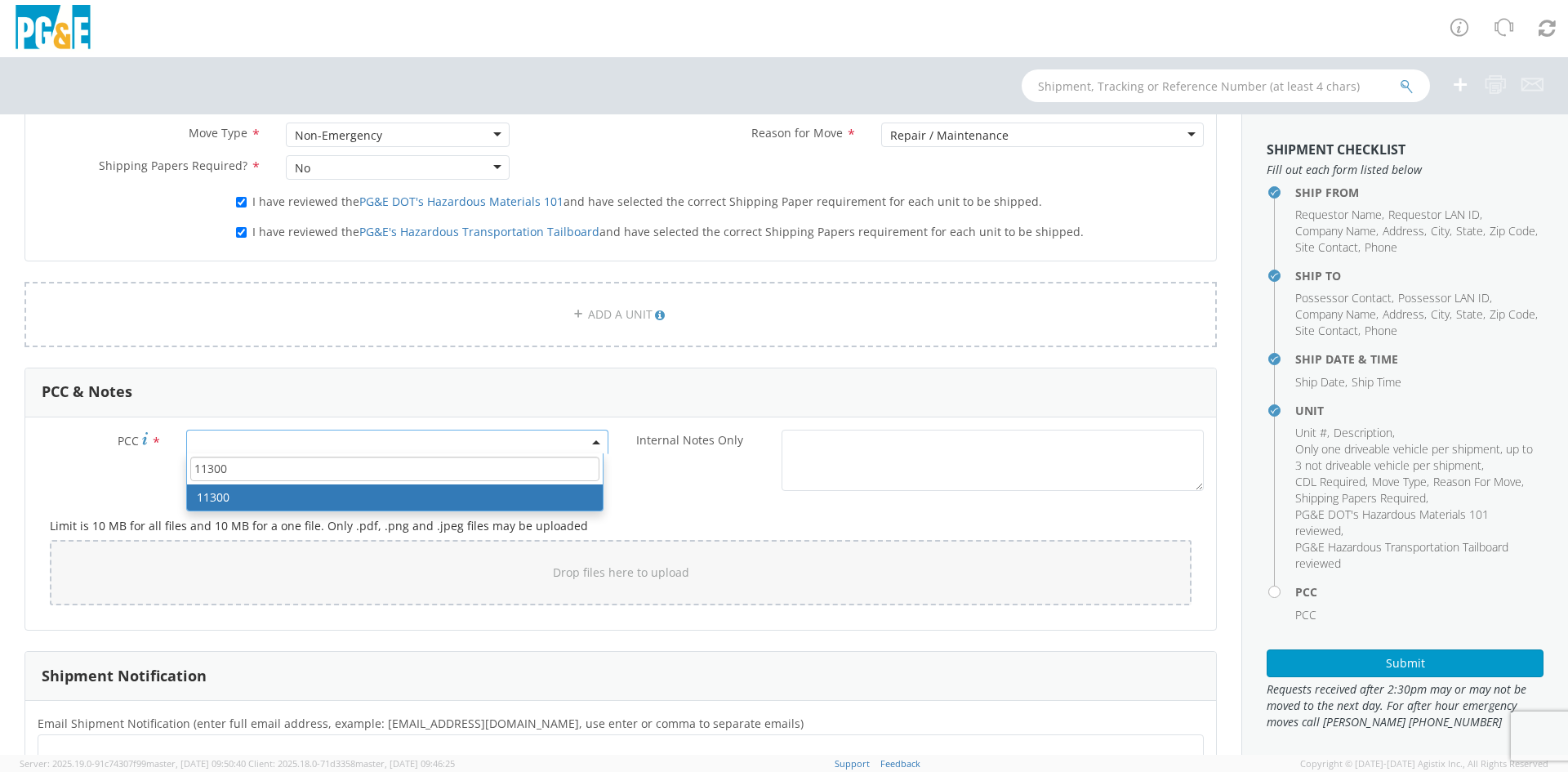
type input "11300"
select select "11300"
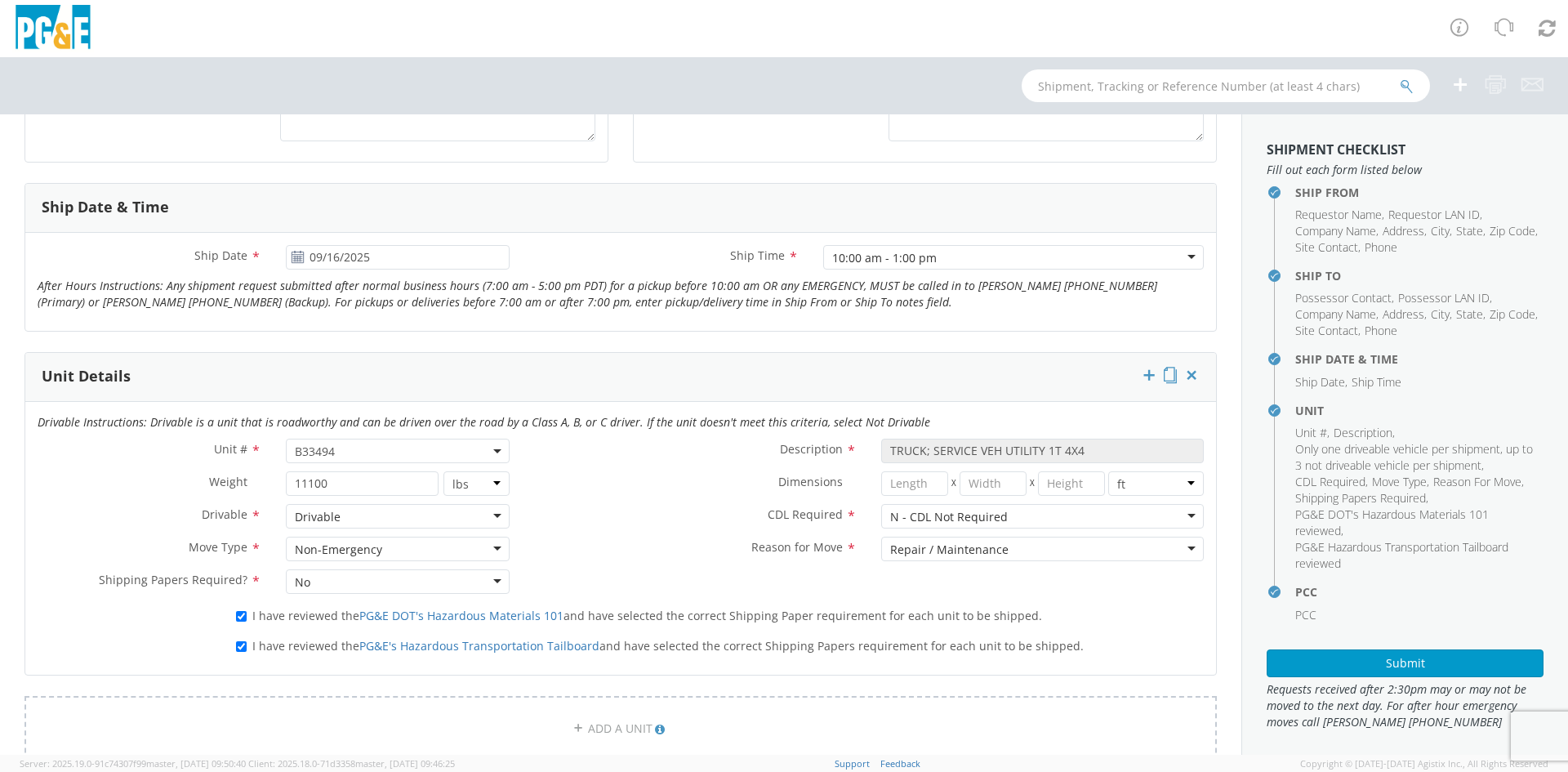
scroll to position [572, 0]
click at [296, 252] on use at bounding box center [296, 250] width 11 height 11
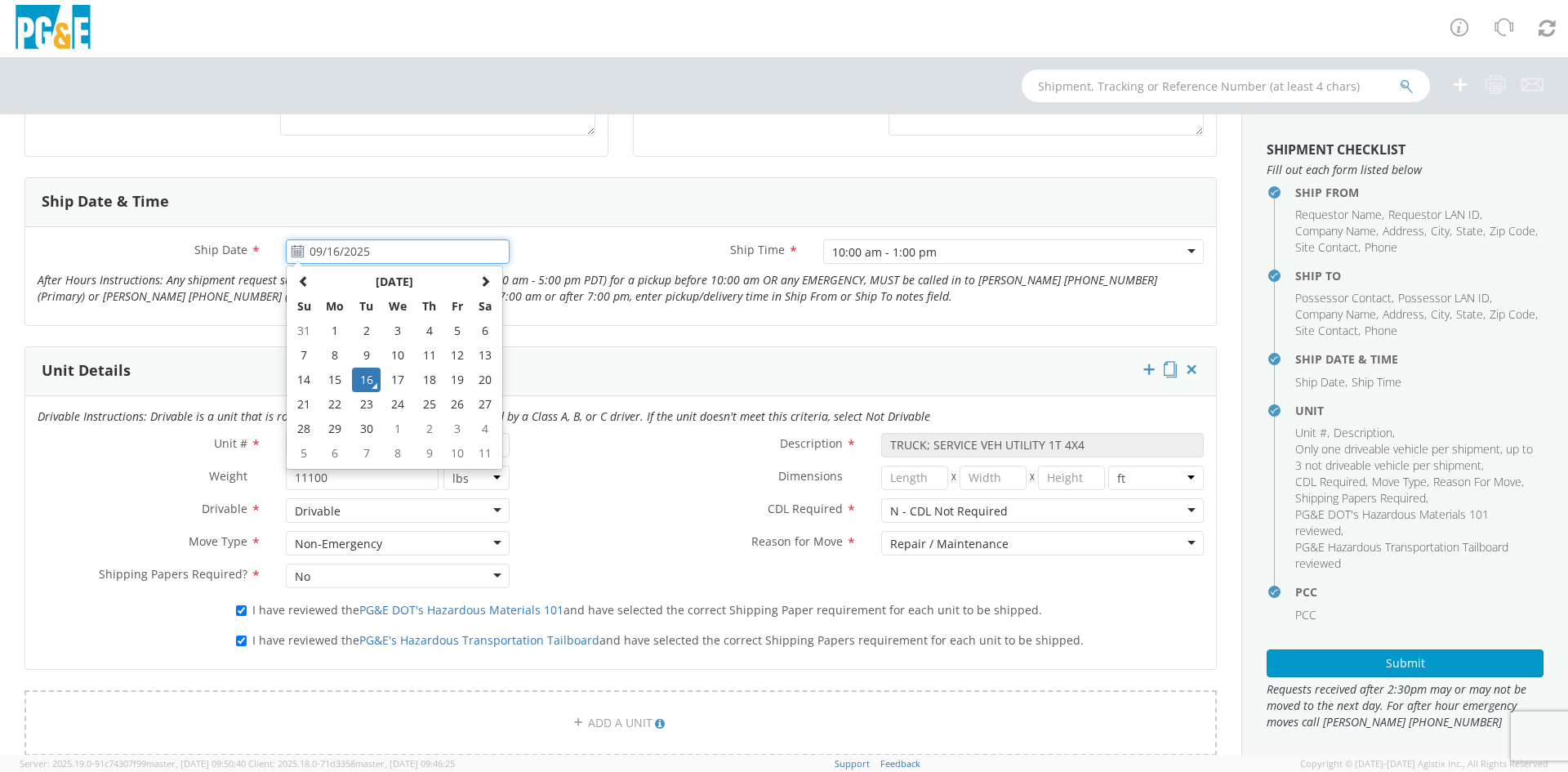
click at [331, 251] on input "09/16/2025" at bounding box center [397, 251] width 223 height 24
click at [335, 383] on td "15" at bounding box center [336, 380] width 34 height 24
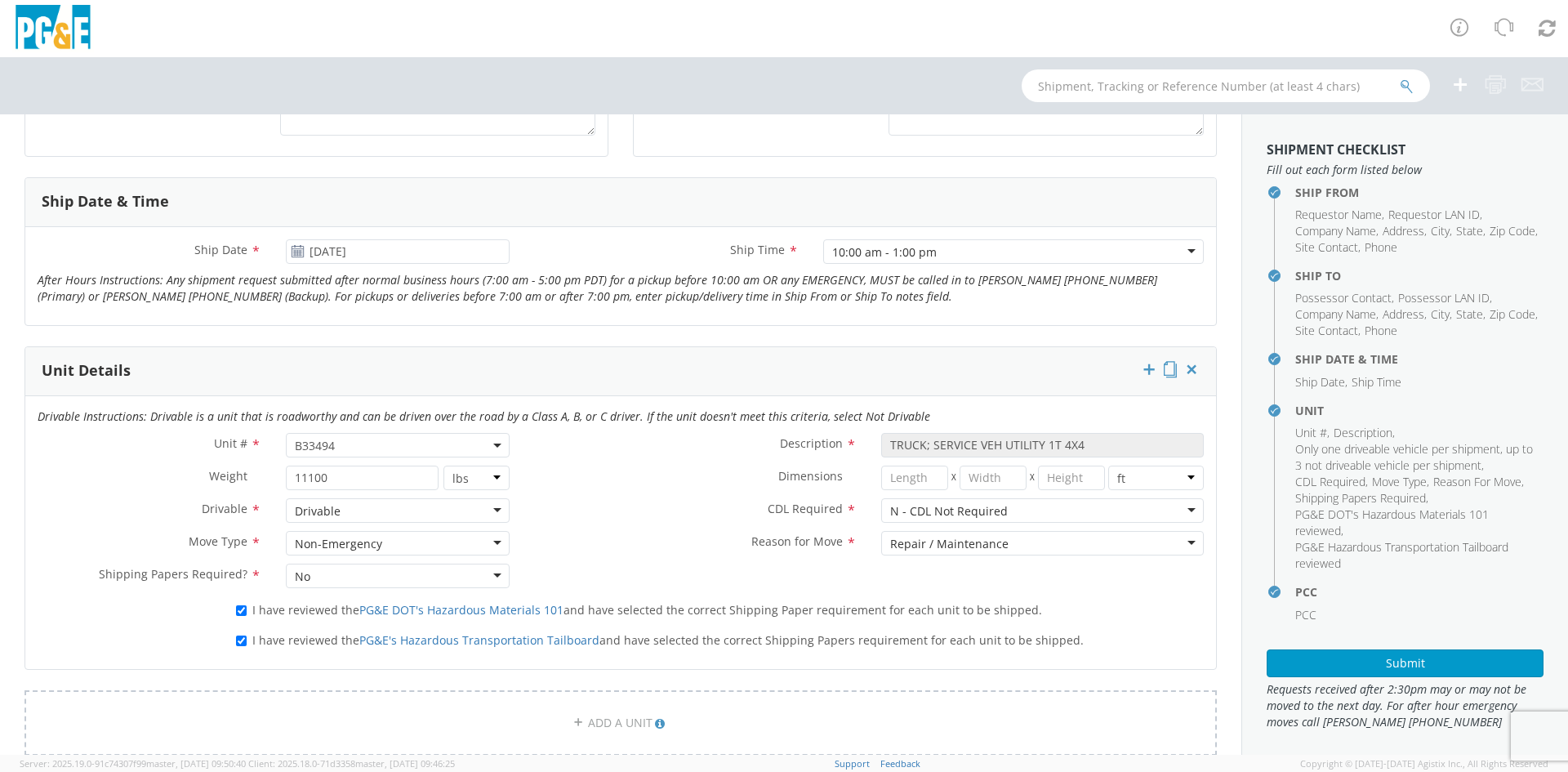
click at [296, 251] on use at bounding box center [296, 250] width 11 height 11
click at [373, 251] on input "[DATE]" at bounding box center [397, 251] width 223 height 24
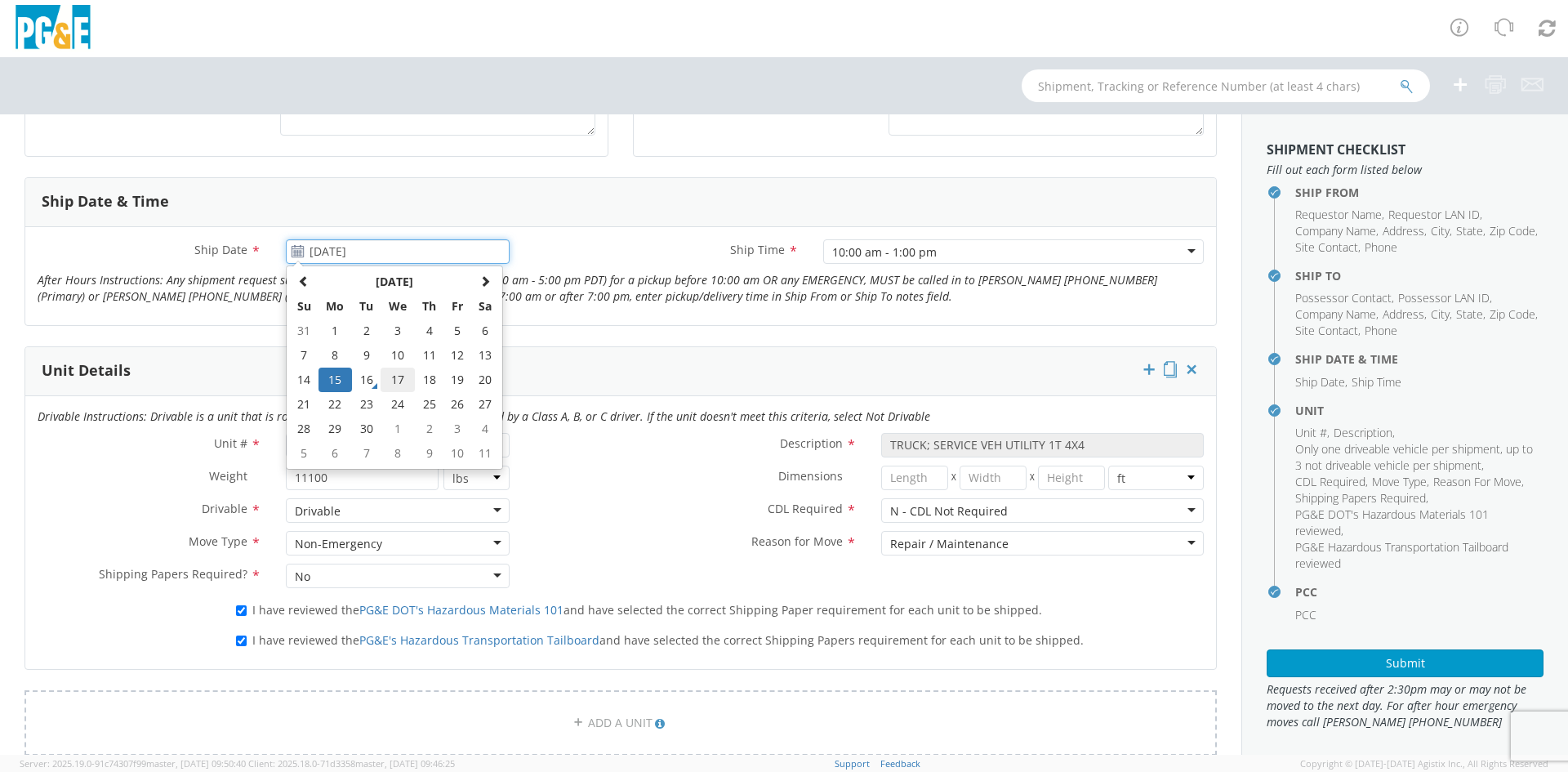
click at [387, 379] on td "17" at bounding box center [397, 380] width 34 height 24
type input "09/17/2025"
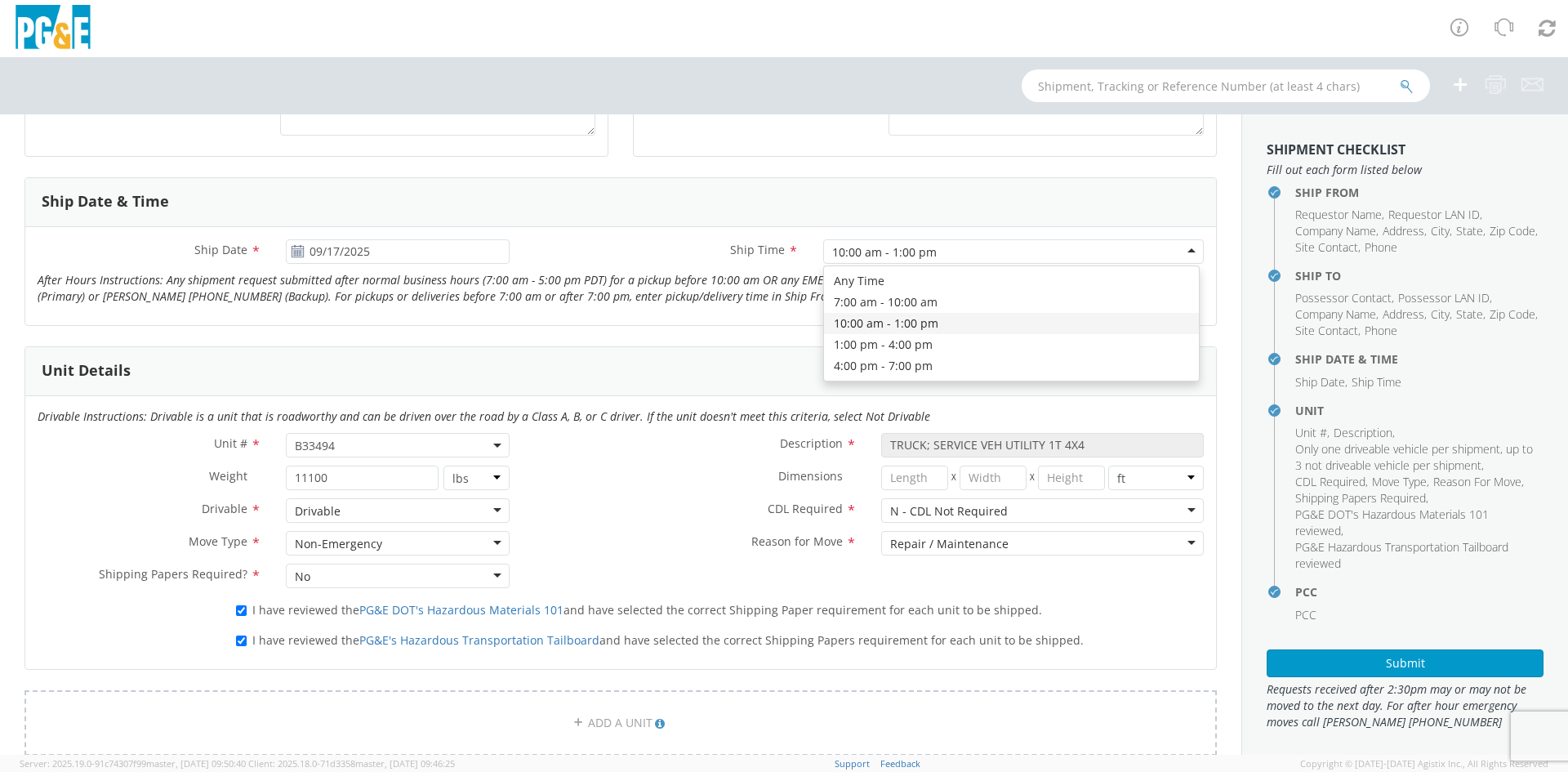
click at [1083, 252] on div "10:00 am - 1:00 pm" at bounding box center [1013, 251] width 381 height 24
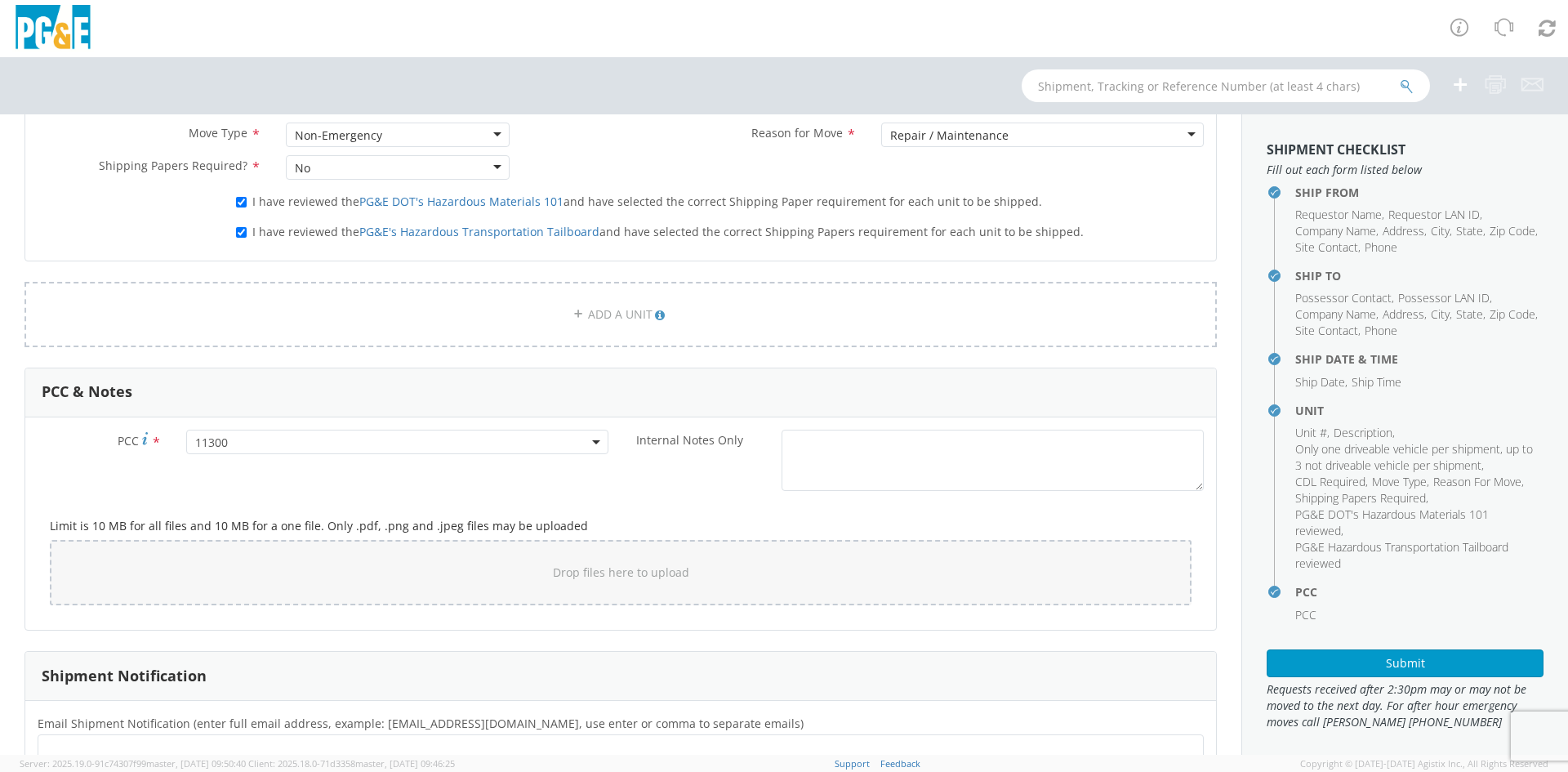
scroll to position [1204, 0]
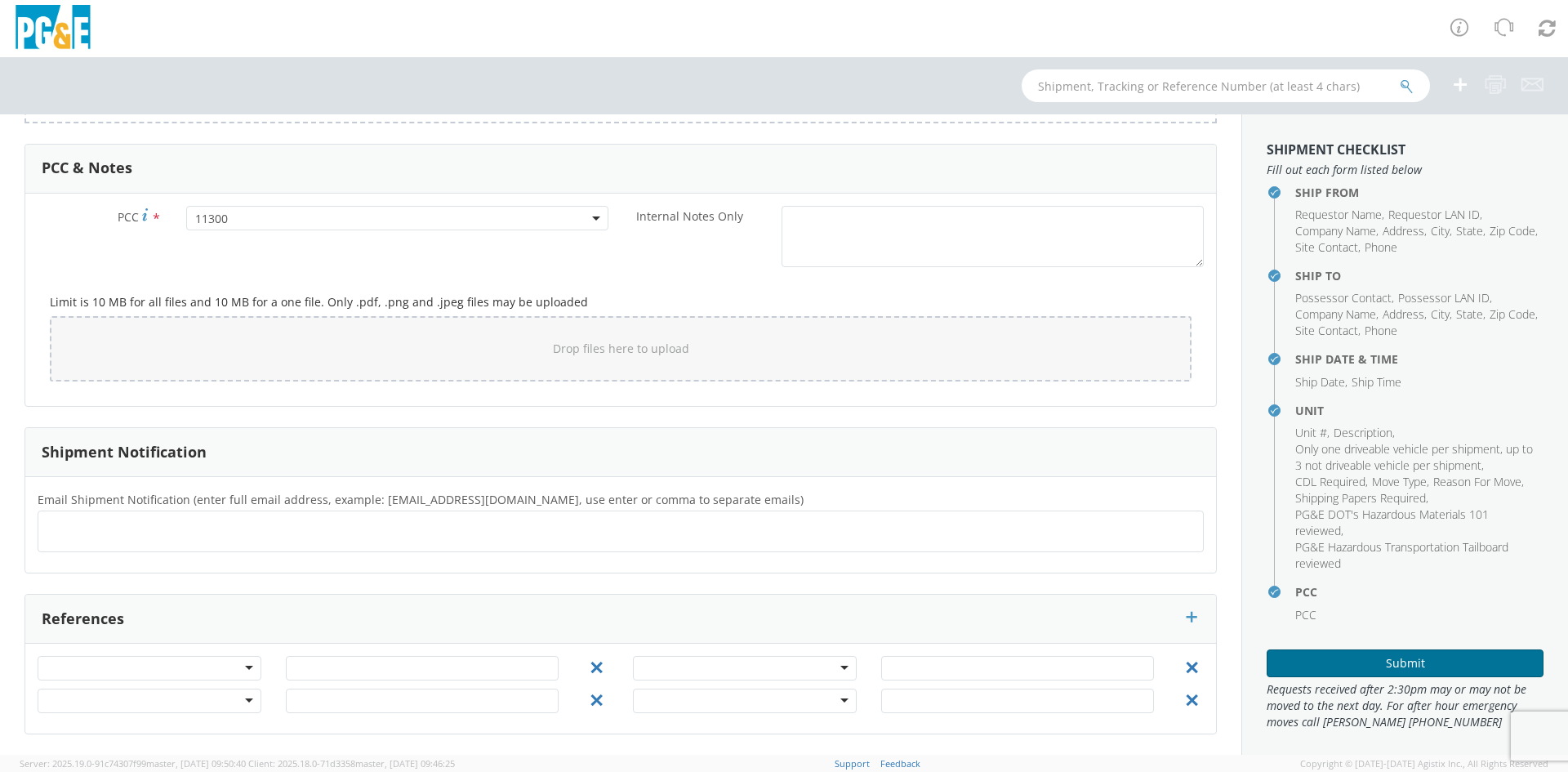
click at [1455, 652] on button "Submit" at bounding box center [1405, 663] width 277 height 28
